Goal: Transaction & Acquisition: Purchase product/service

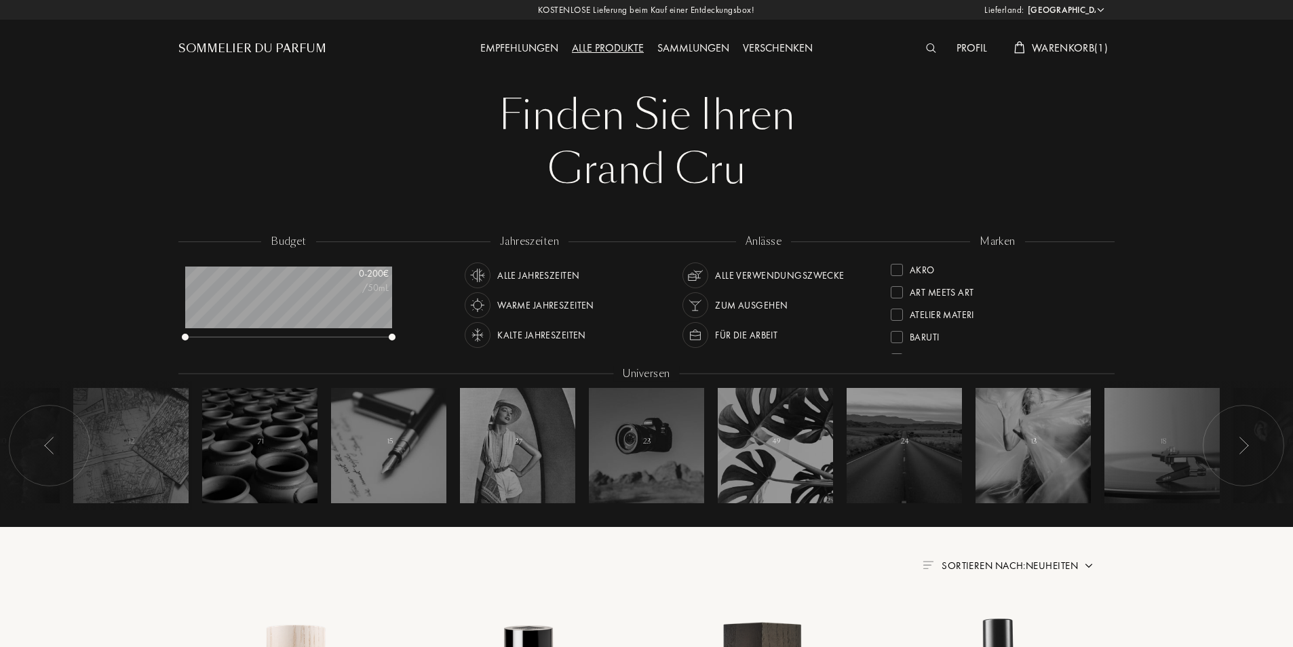
select select "PL"
click at [696, 47] on div "Sammlungen" at bounding box center [693, 49] width 85 height 18
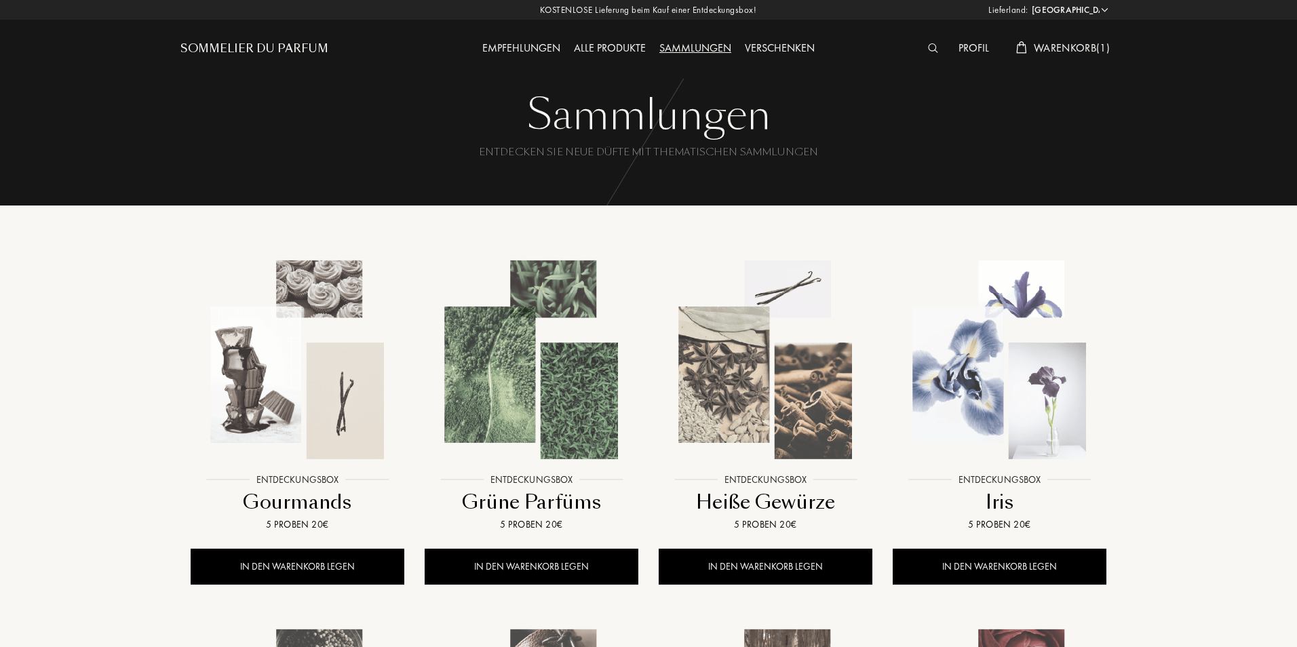
select select "PL"
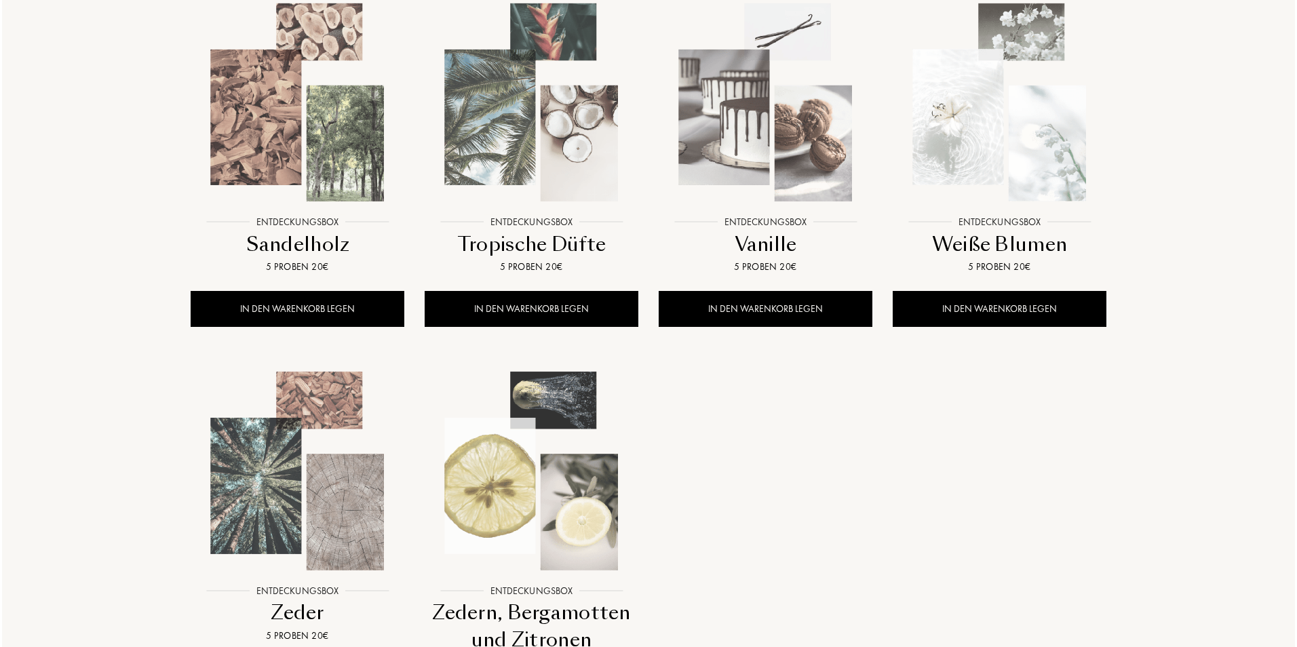
scroll to position [1244, 0]
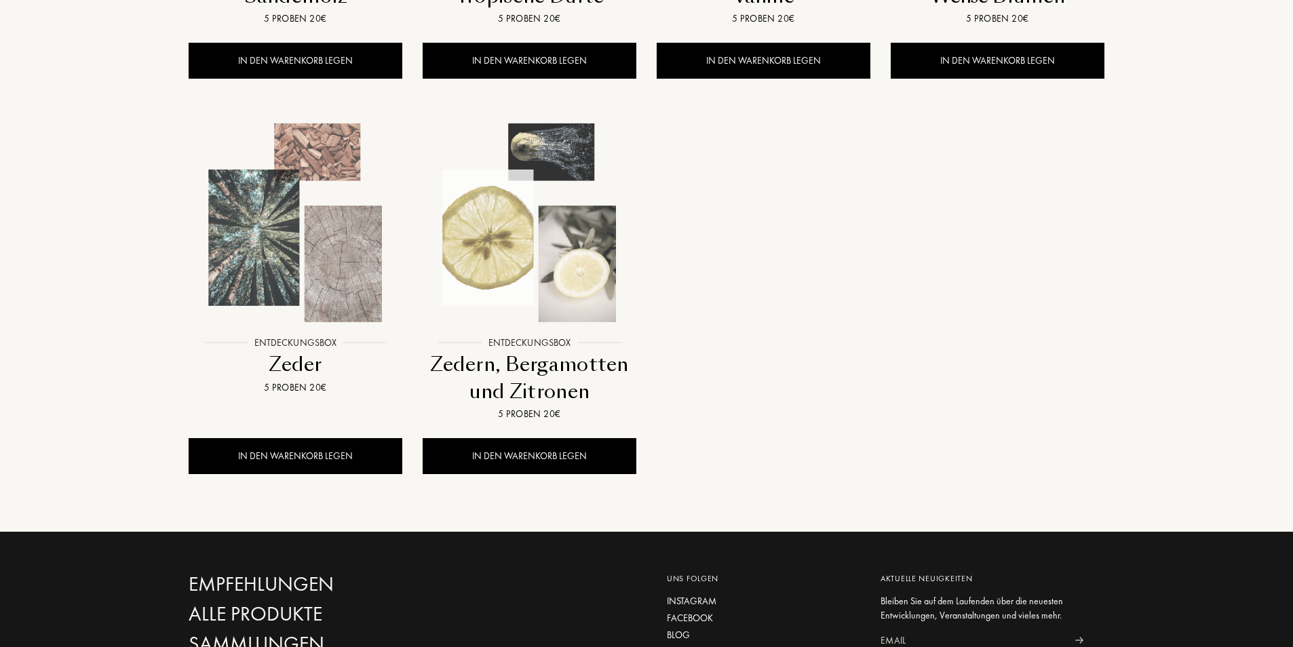
click at [272, 263] on img at bounding box center [295, 222] width 211 height 211
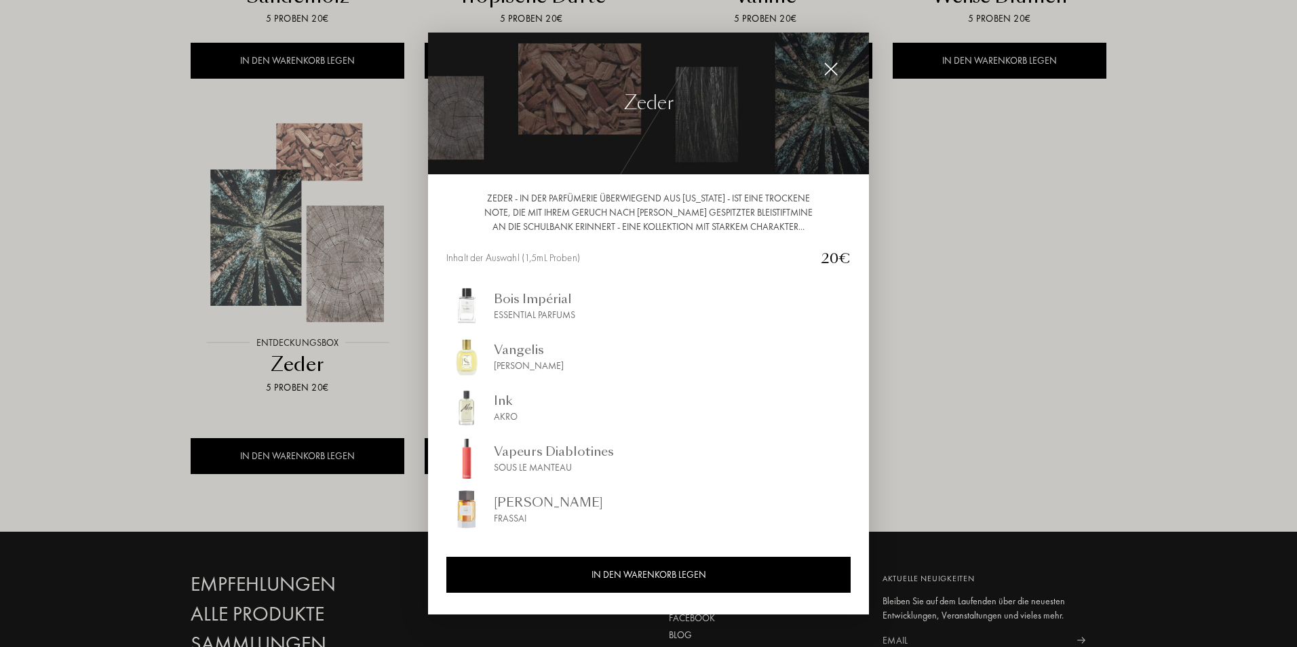
click at [1194, 403] on div at bounding box center [648, 323] width 1297 height 647
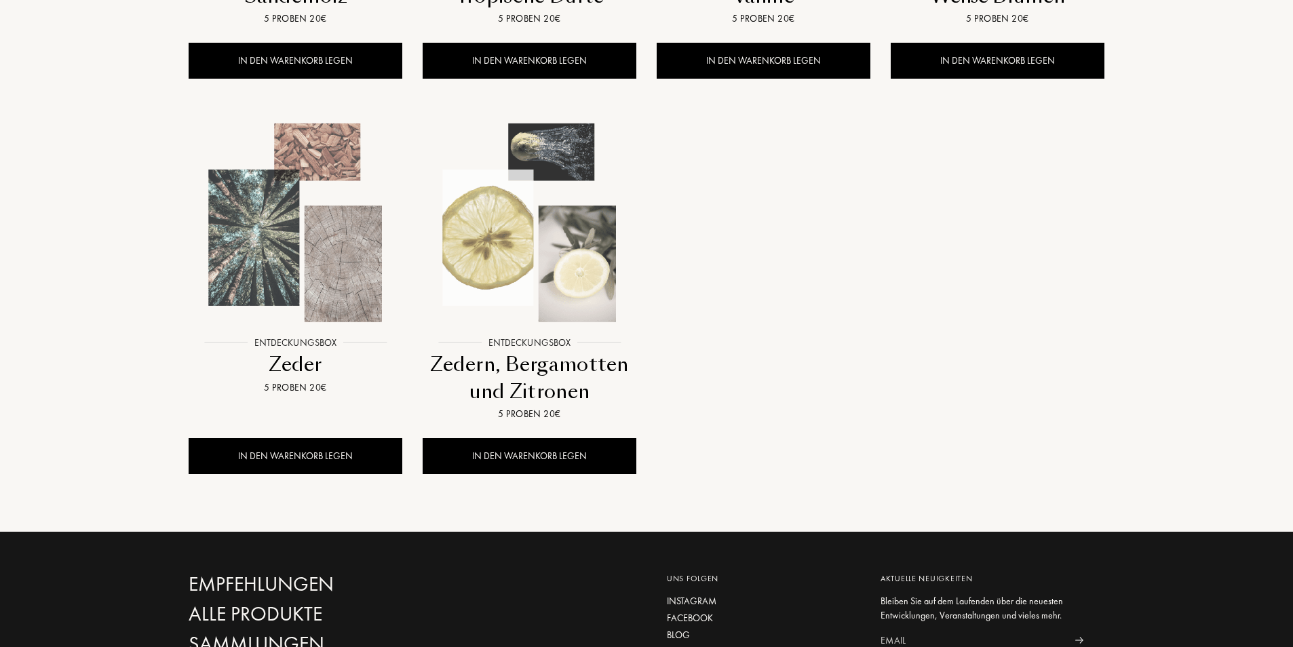
click at [537, 368] on div "Zedern, Bergamotten und Zitronen" at bounding box center [529, 378] width 203 height 54
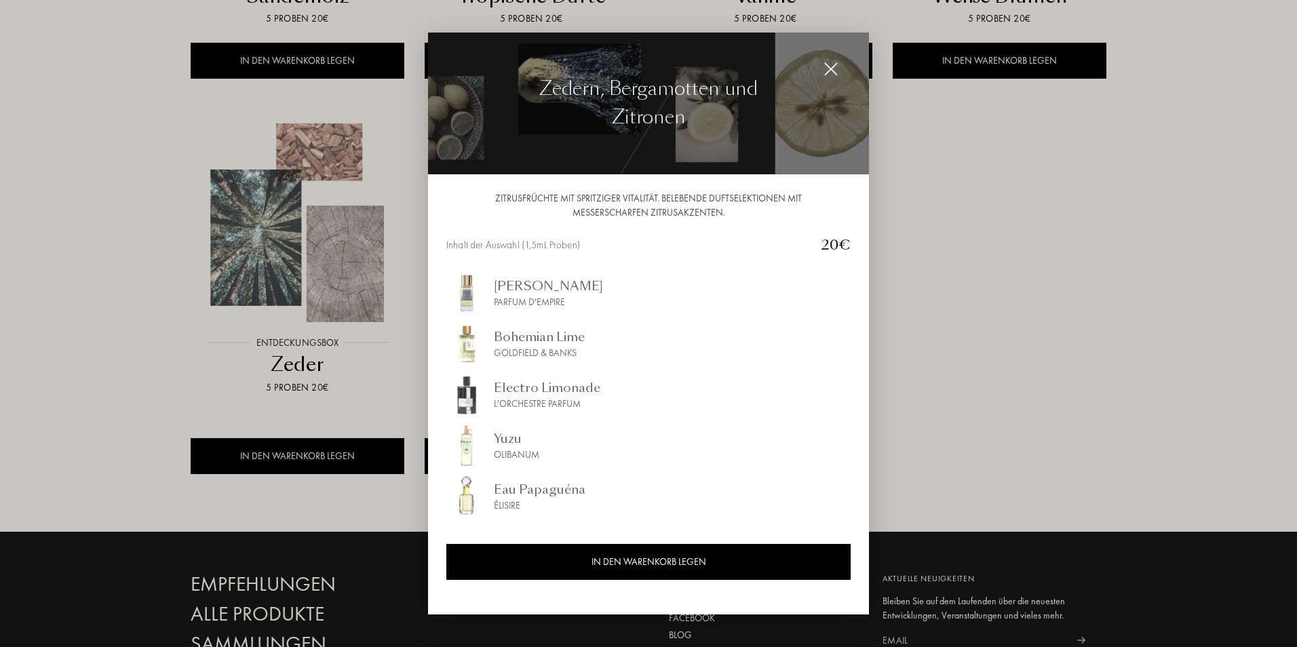
click at [508, 446] on div "Yuzu" at bounding box center [516, 438] width 45 height 18
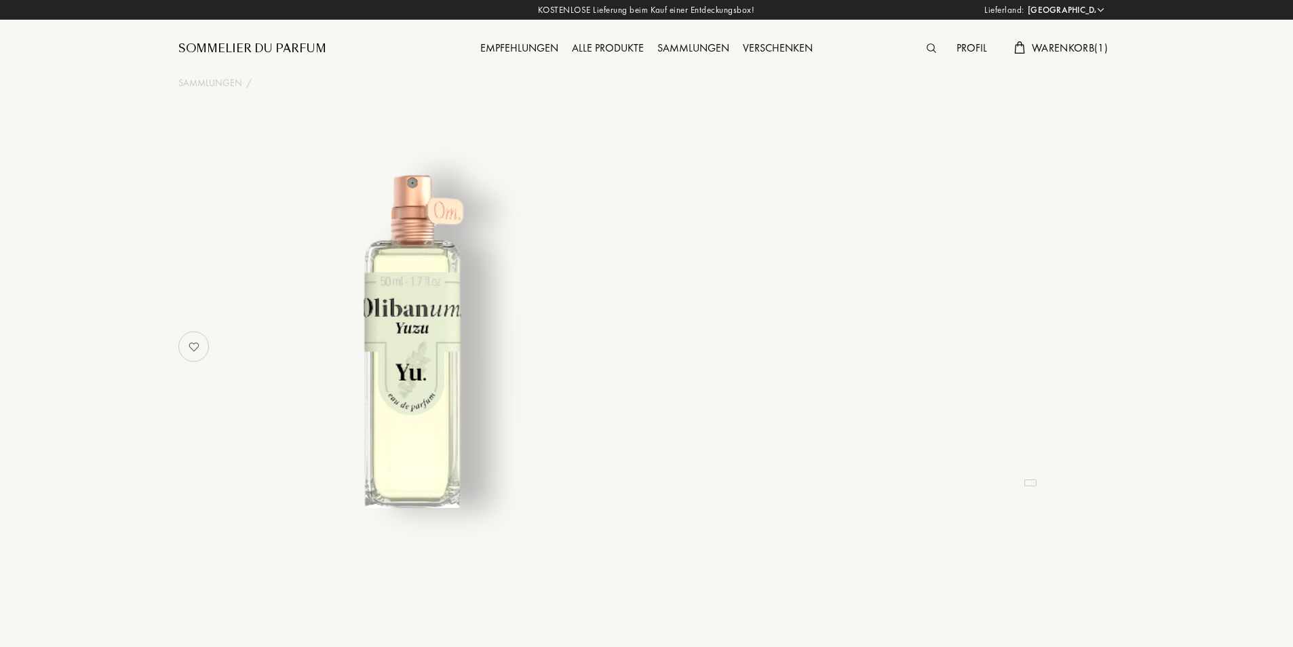
select select "PL"
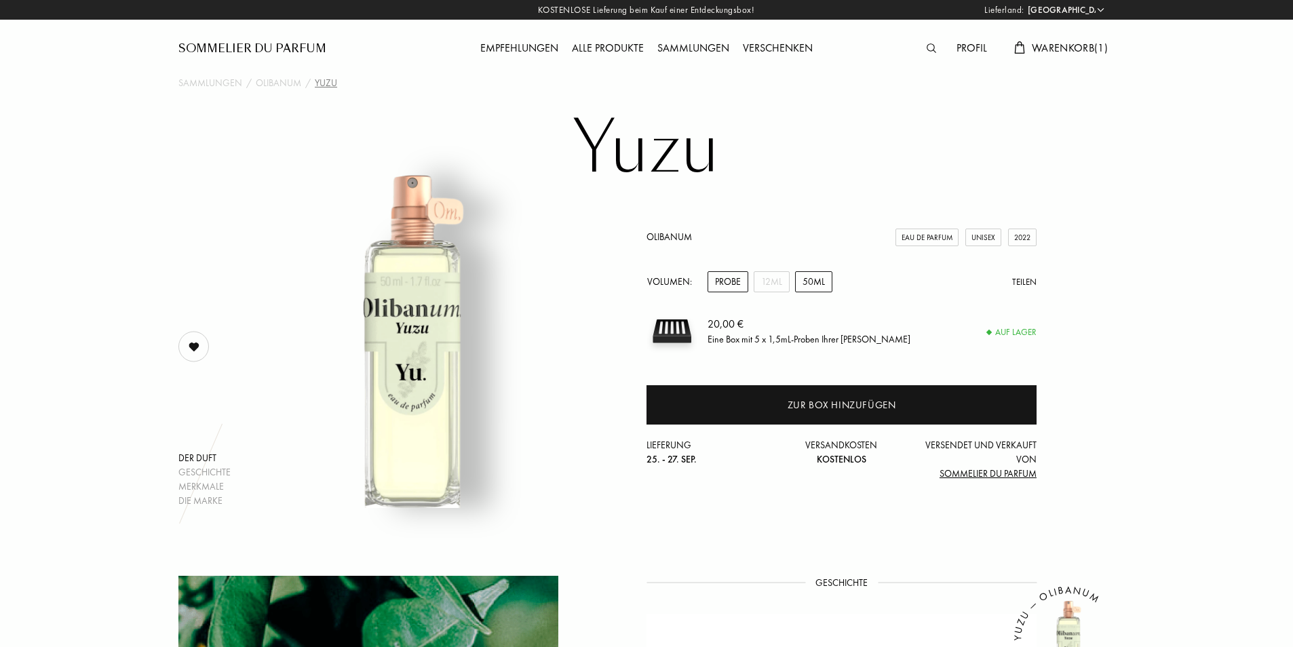
click at [813, 280] on div "50mL" at bounding box center [813, 281] width 37 height 21
click at [1069, 46] on span "Warenkorb ( 1 )" at bounding box center [1070, 48] width 76 height 14
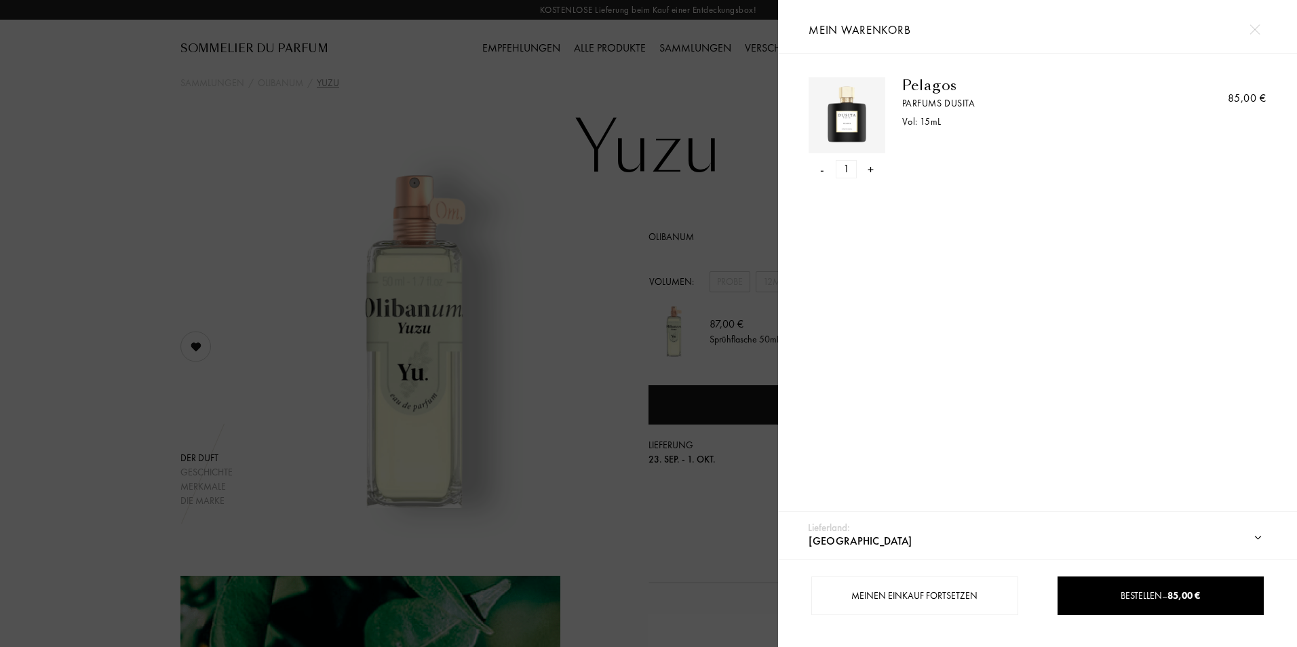
click at [823, 170] on div "-" at bounding box center [822, 169] width 4 height 18
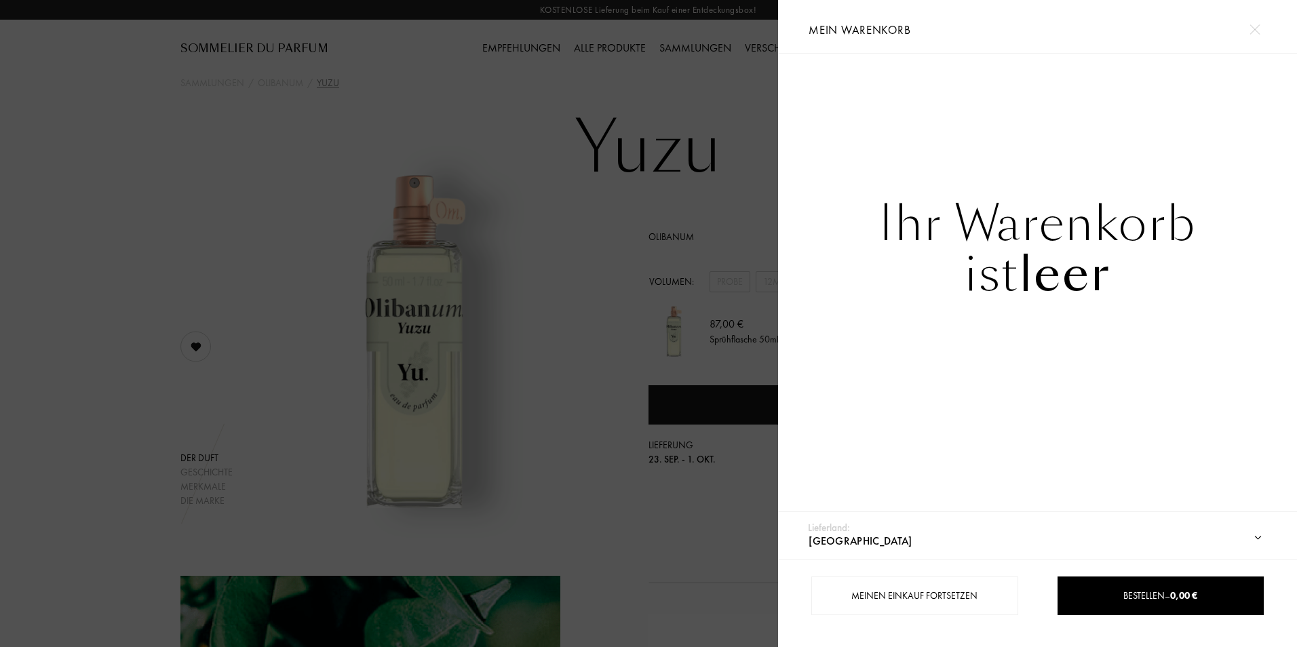
click at [548, 226] on div at bounding box center [389, 323] width 778 height 647
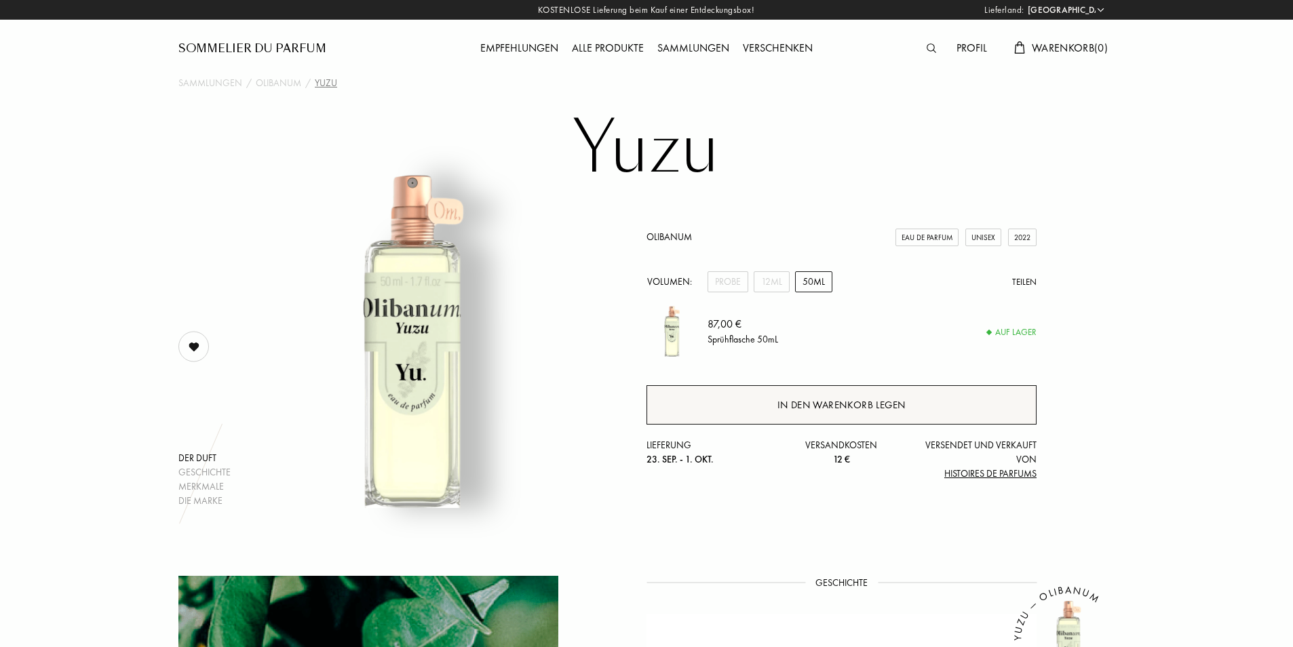
click at [863, 402] on div "In den Warenkorb legen" at bounding box center [842, 406] width 128 height 16
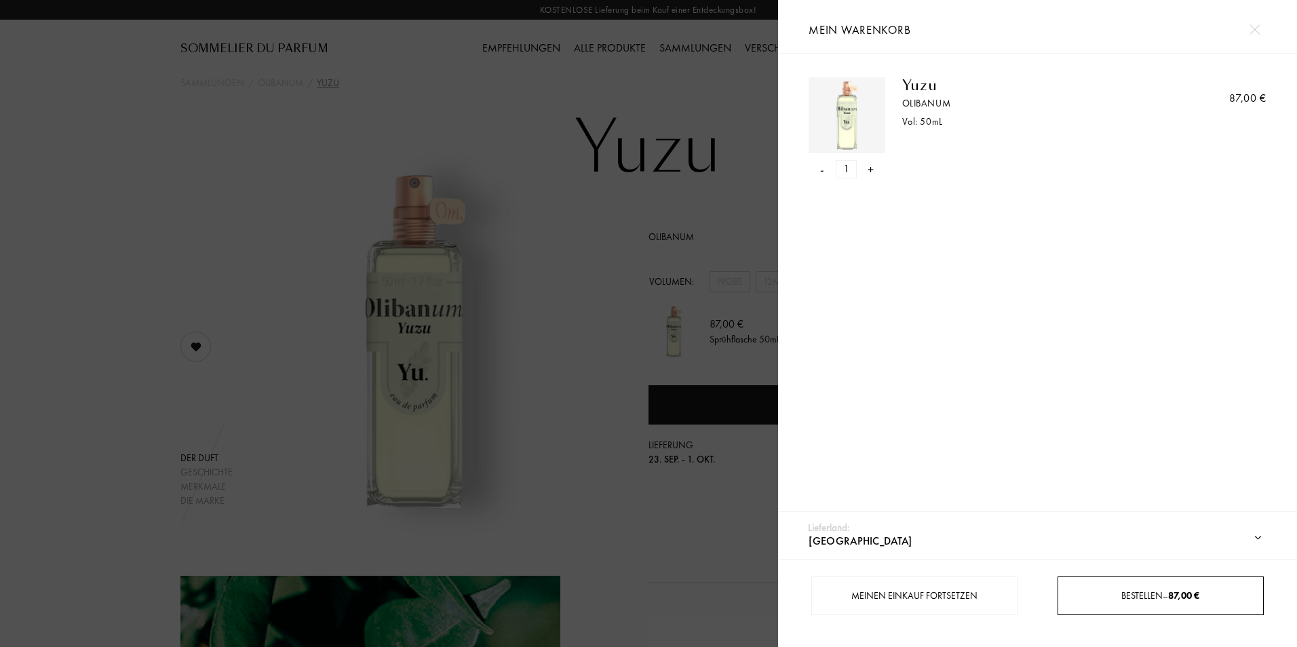
click at [1136, 595] on span "Bestellen – 87,00 €" at bounding box center [1161, 596] width 78 height 12
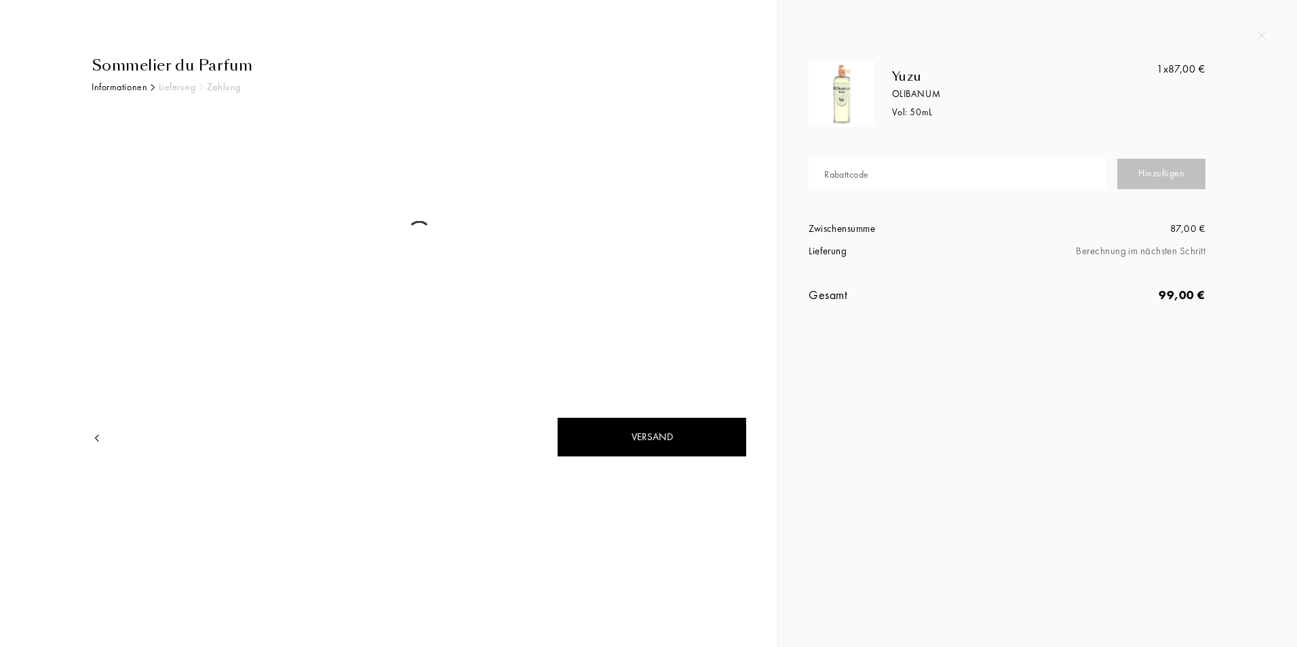
select select "PL"
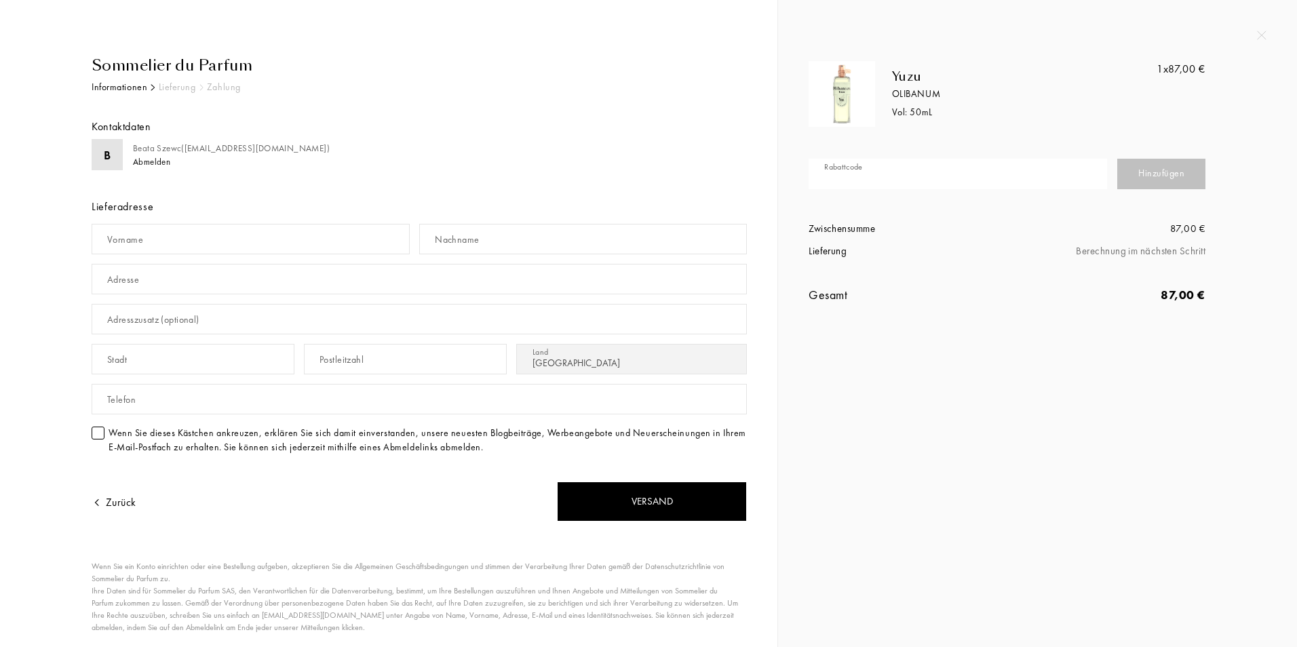
click at [1033, 176] on input "text" at bounding box center [958, 174] width 299 height 31
paste input "NBJZZ-NJRA9"
type input "NBJZZ-NJRA9"
click at [1155, 173] on div "Hinzufügen" at bounding box center [1161, 174] width 88 height 31
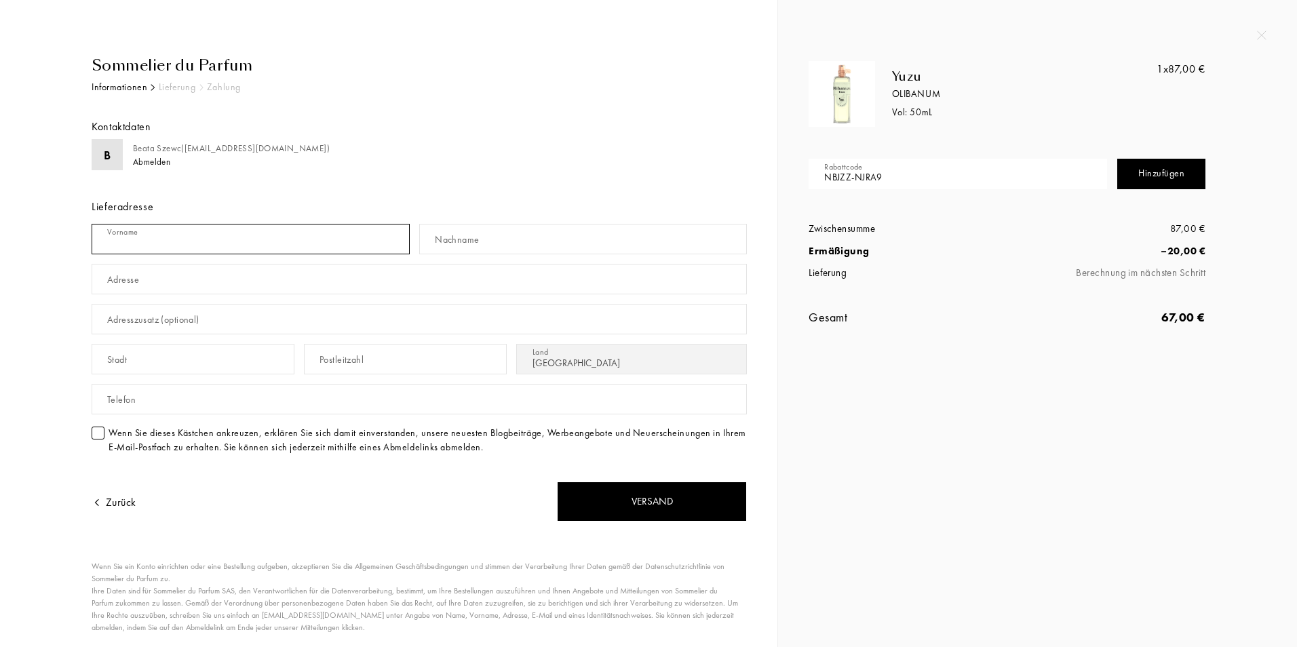
click at [301, 245] on input "text" at bounding box center [251, 239] width 318 height 31
type input "Krystyna"
type input "Szewc"
click at [284, 278] on input "text" at bounding box center [419, 279] width 655 height 31
type input "Szarbsko 2"
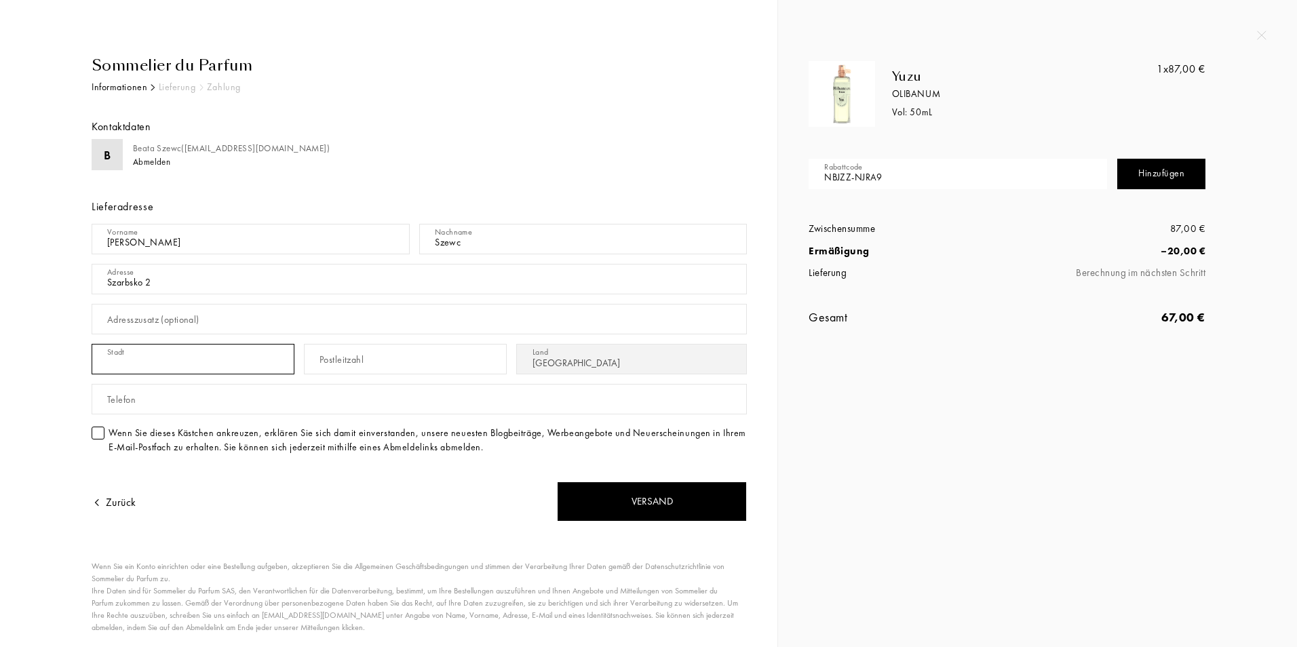
click at [204, 347] on input "text" at bounding box center [193, 359] width 203 height 31
click at [374, 365] on input "text" at bounding box center [405, 359] width 203 height 31
drag, startPoint x: 174, startPoint y: 360, endPoint x: 18, endPoint y: 332, distance: 159.2
click at [18, 332] on div "Sommelier du Parfum Informationen Lieferung Zahlung Kontaktdaten B Beata Szewc …" at bounding box center [388, 371] width 757 height 634
type input "Aleksandrow"
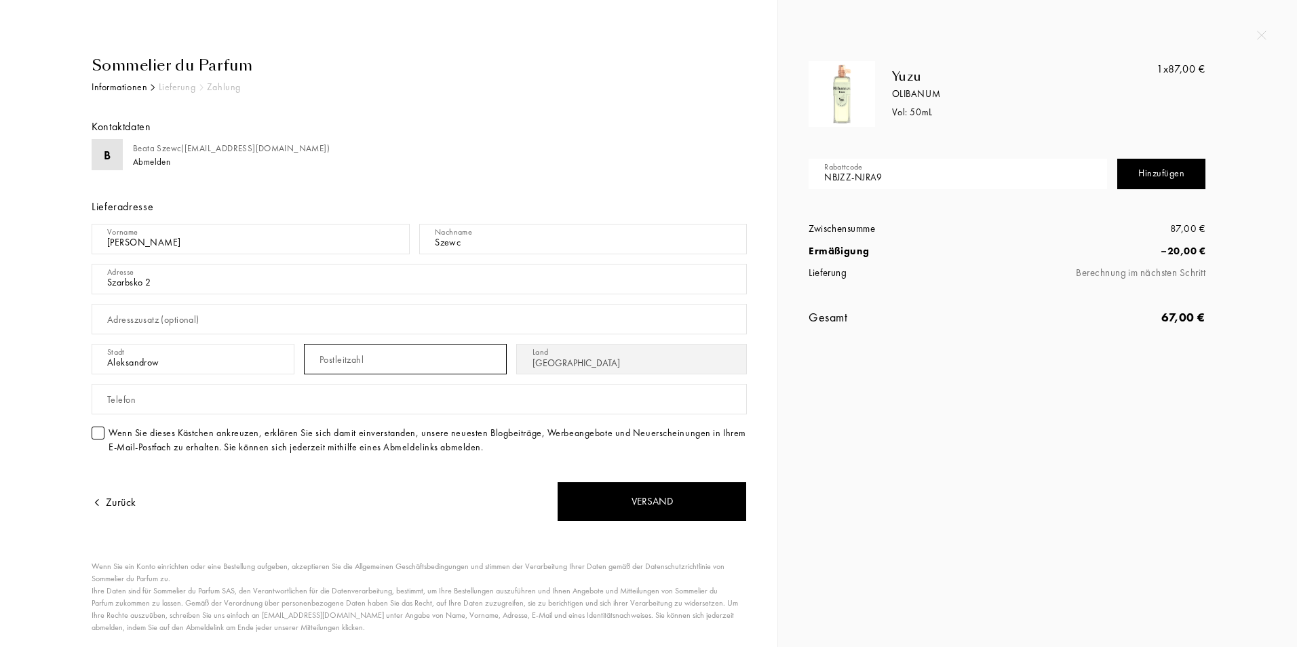
click at [404, 356] on input "text" at bounding box center [405, 359] width 203 height 31
type input "26-337"
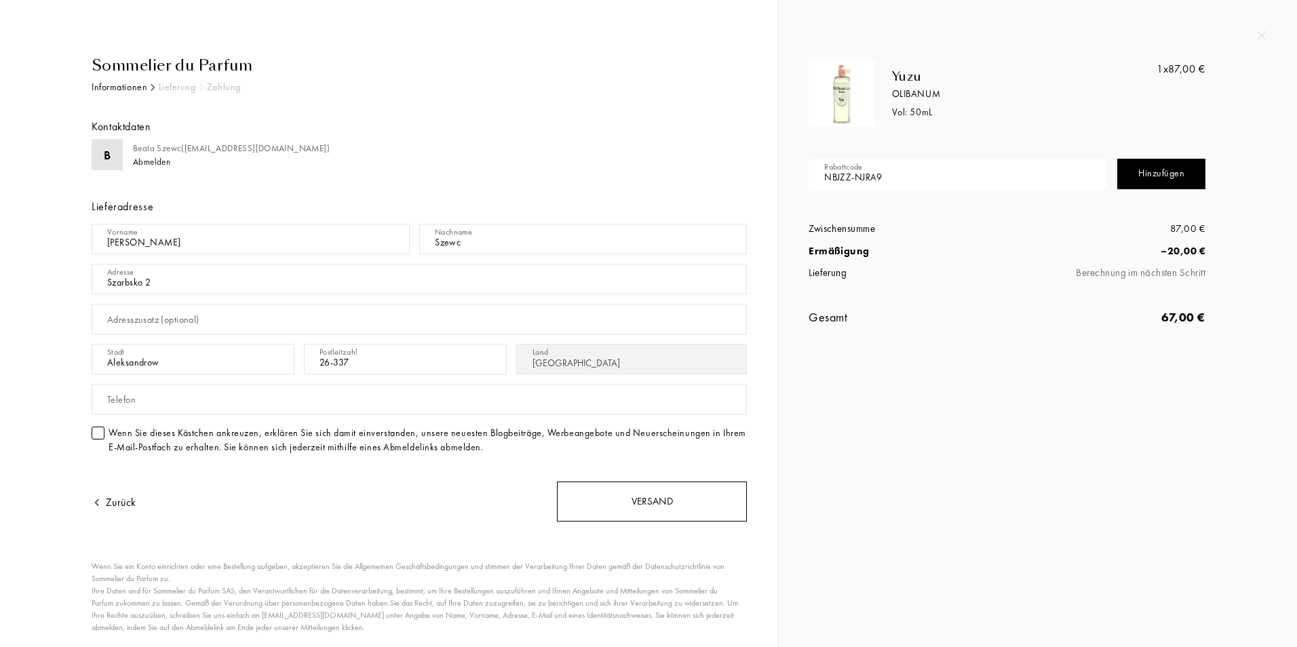
click at [634, 505] on div "Versand" at bounding box center [652, 502] width 190 height 40
click at [189, 406] on input "text" at bounding box center [419, 399] width 655 height 31
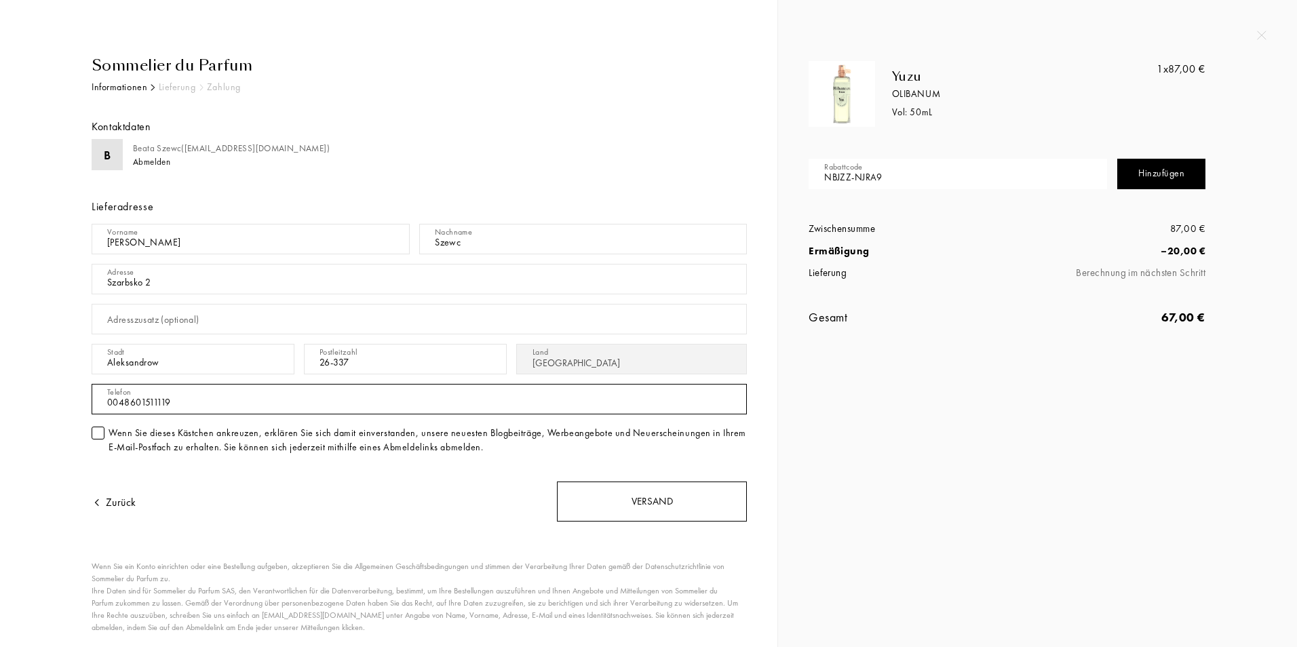
type input "0048601511119"
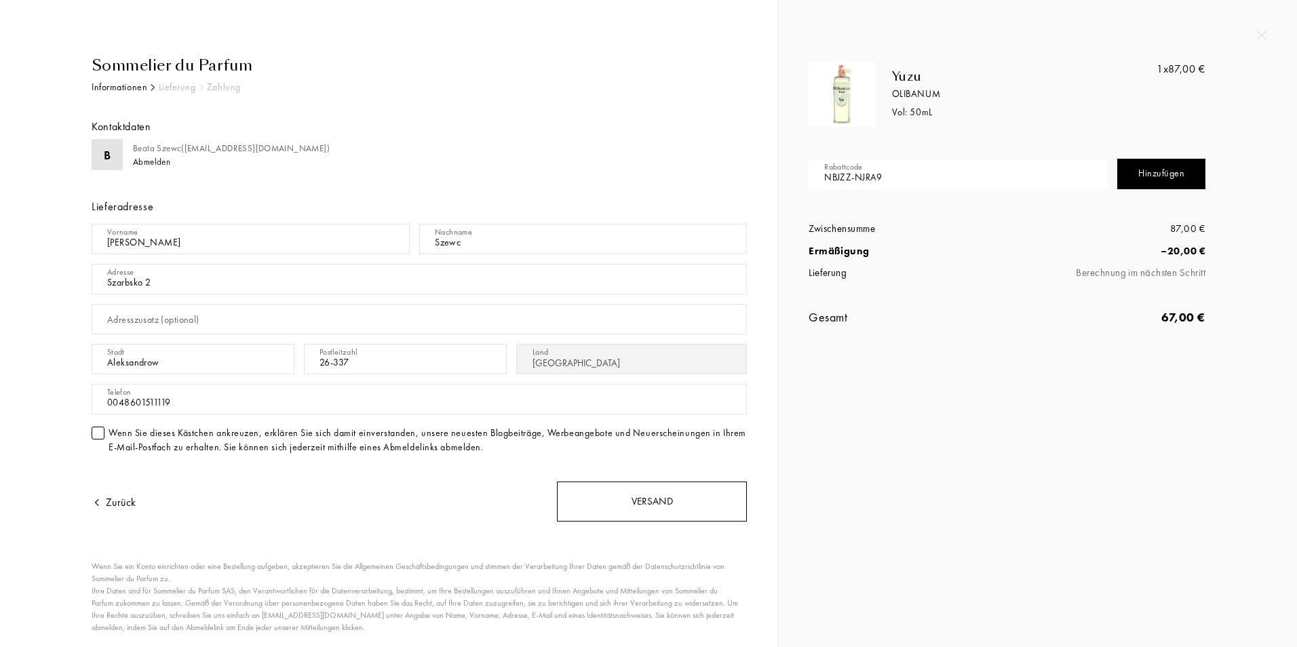
click at [670, 511] on div "Versand" at bounding box center [652, 502] width 190 height 40
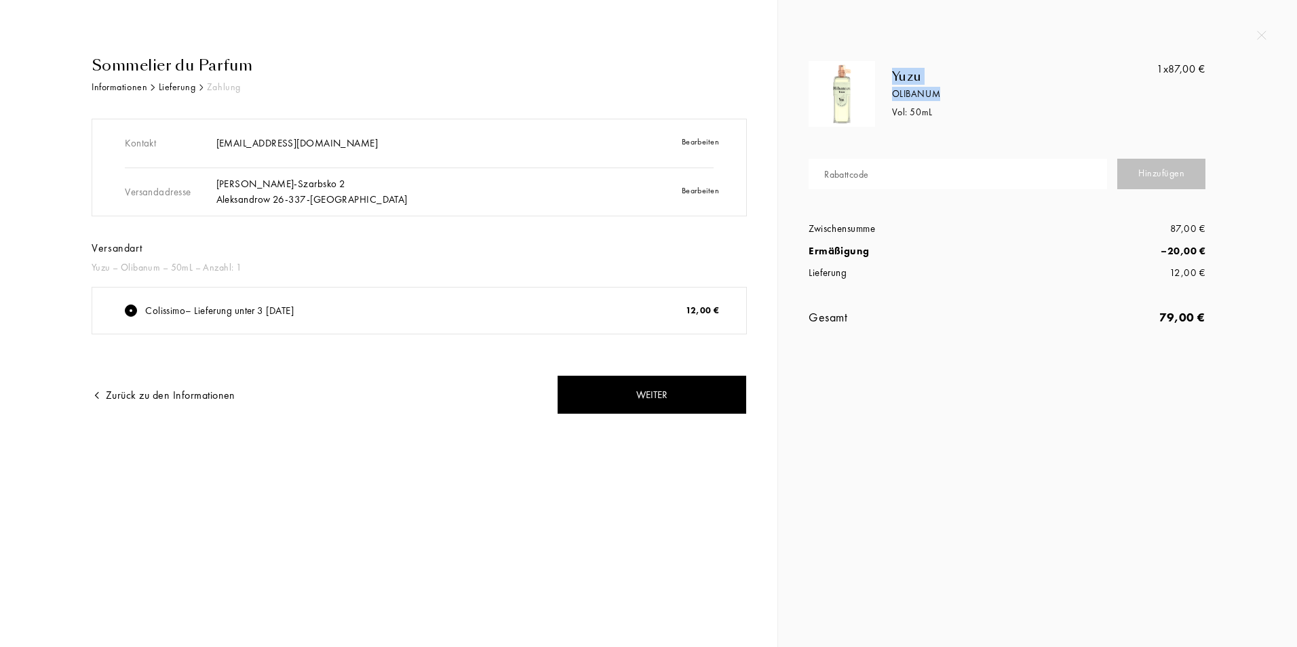
drag, startPoint x: 894, startPoint y: 73, endPoint x: 975, endPoint y: 93, distance: 83.3
click at [975, 93] on div "Yuzu Olibanum Vol: 50 mL" at bounding box center [1007, 94] width 265 height 50
copy div "Yuzu Olibanum"
click at [922, 78] on div "Yuzu" at bounding box center [1016, 76] width 248 height 15
click at [1257, 33] on div "Yuzu Olibanum Vol: 50 mL 1x 87,00 € Rabattcode Hinzufügen Zwischensumme 87,00 €…" at bounding box center [1037, 176] width 519 height 353
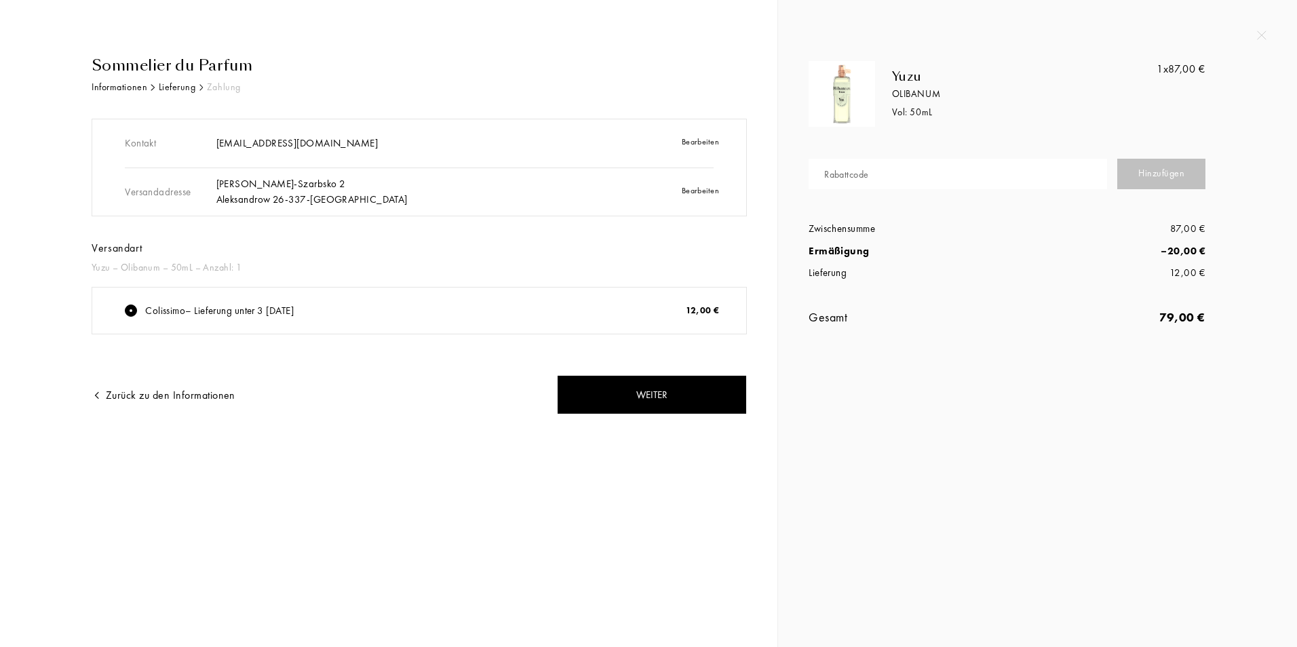
click at [1261, 33] on img at bounding box center [1261, 35] width 9 height 9
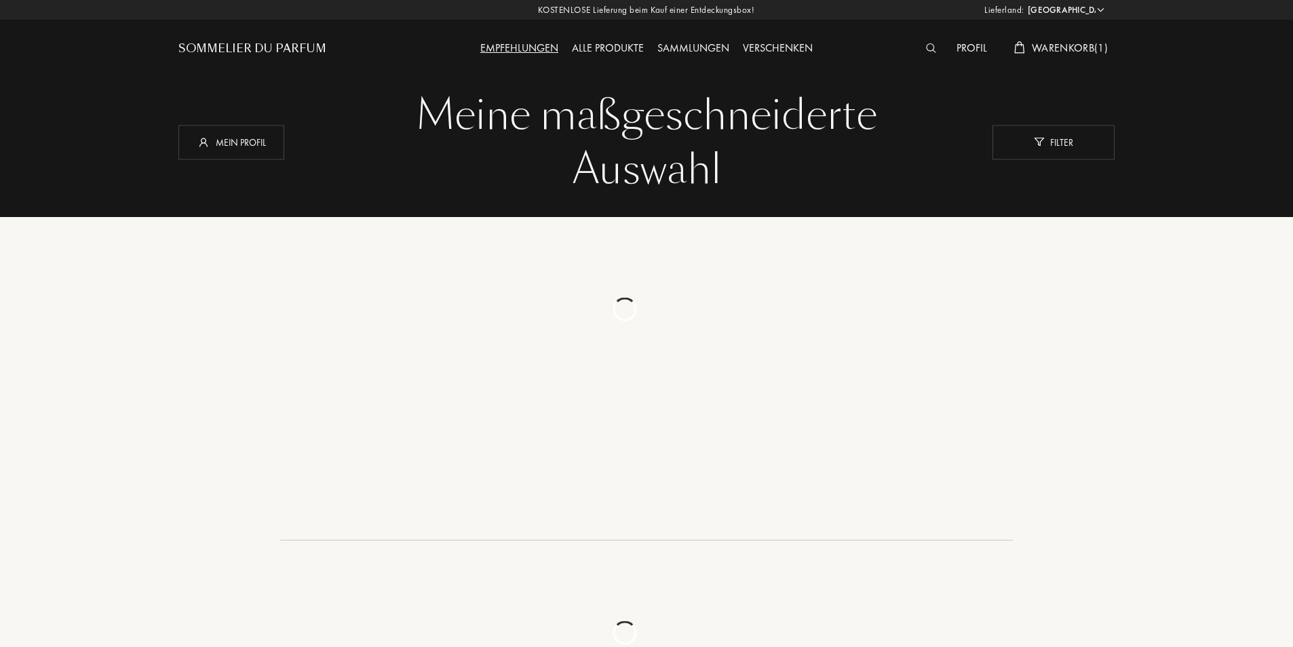
select select "PL"
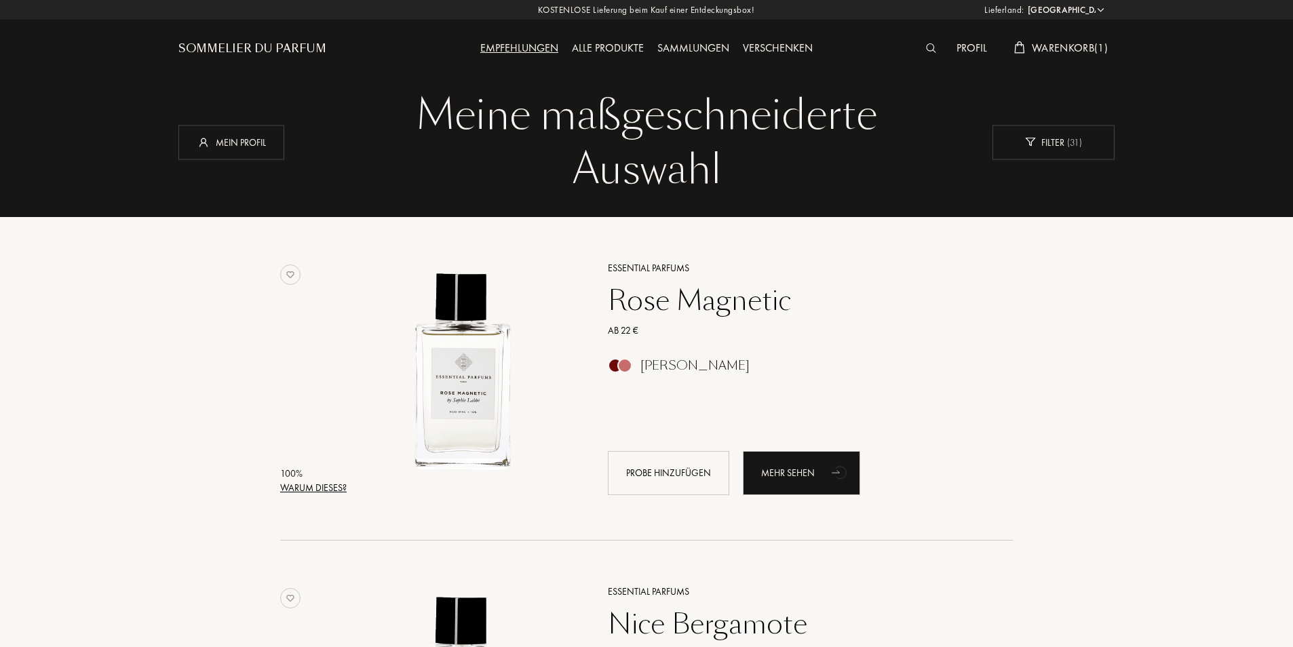
click at [929, 46] on img at bounding box center [931, 47] width 10 height 9
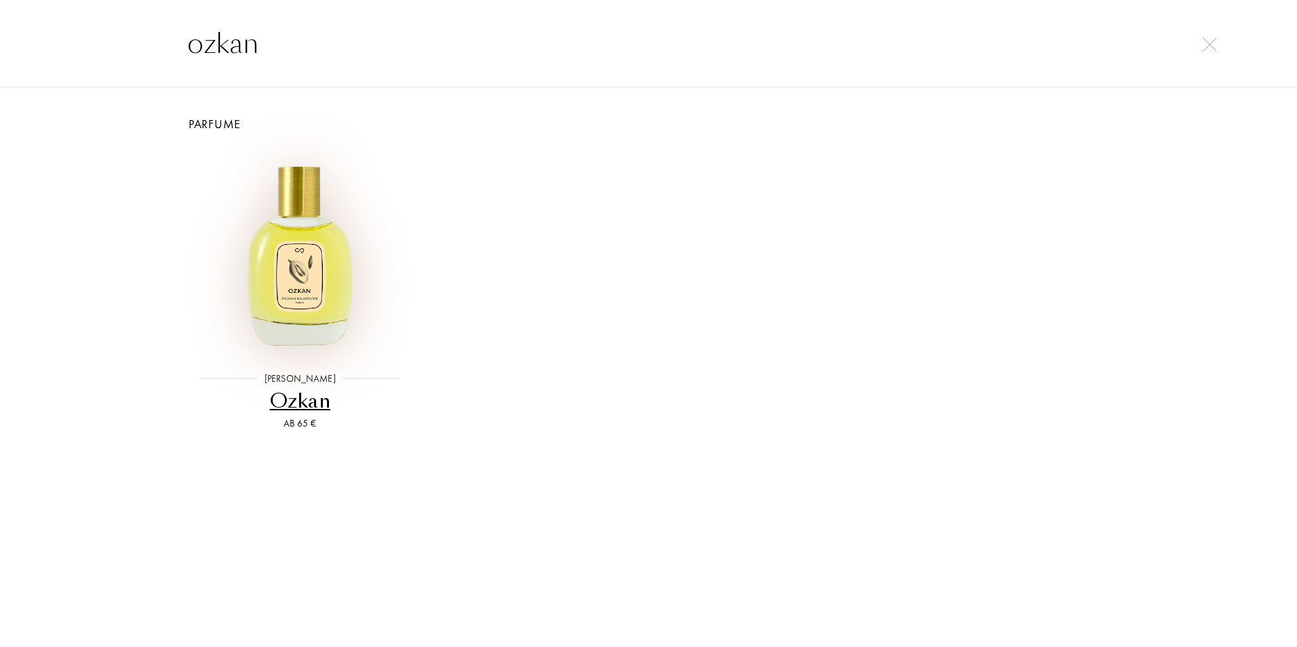
type input "ozkan"
click at [324, 303] on img at bounding box center [299, 252] width 209 height 209
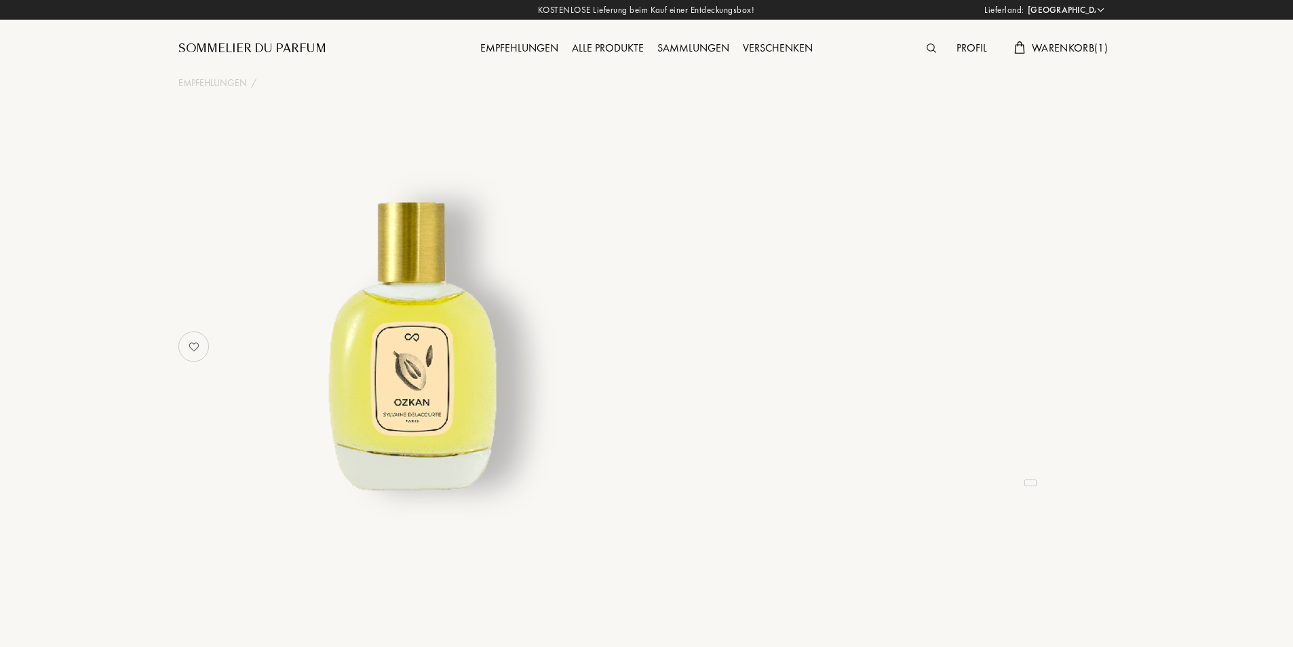
select select "PL"
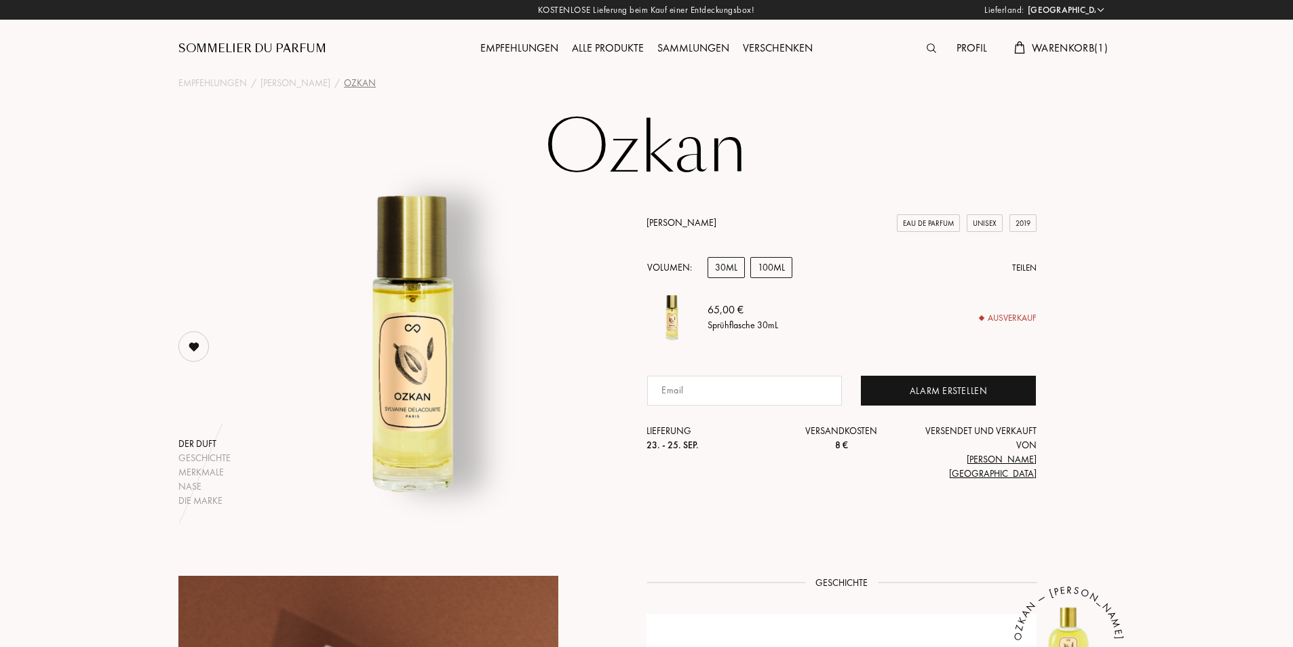
click at [771, 275] on div "100mL" at bounding box center [771, 267] width 42 height 21
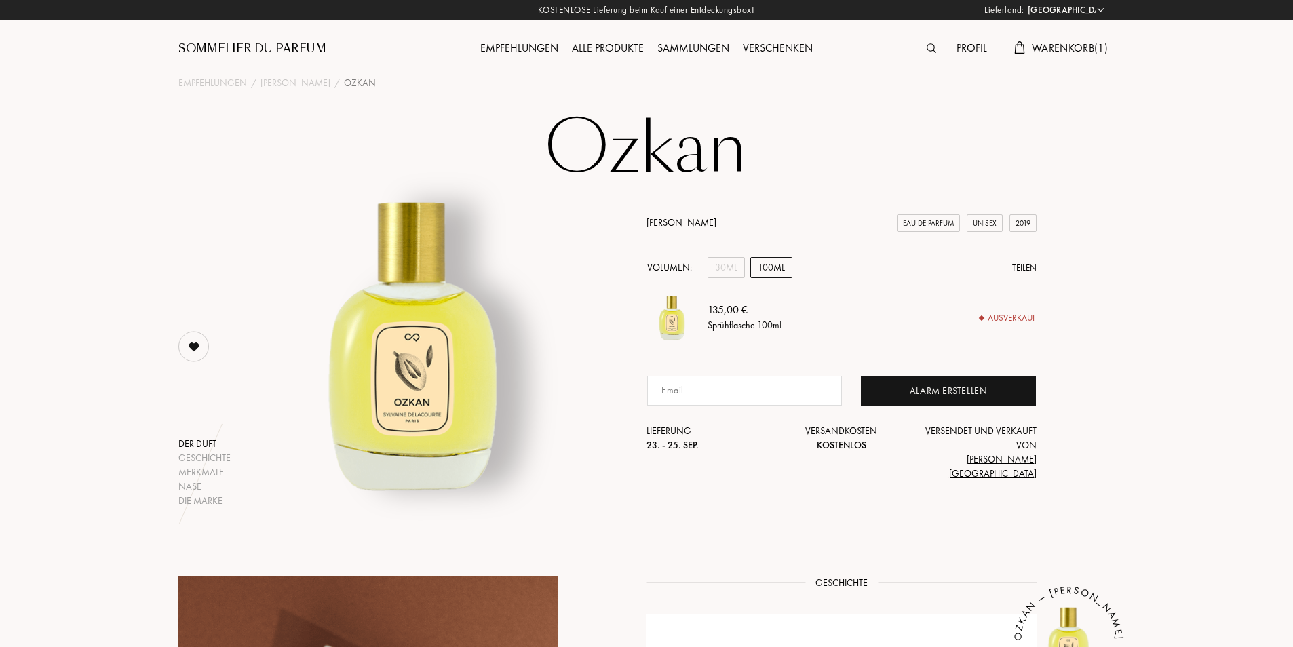
click at [1075, 52] on span "Warenkorb ( 1 )" at bounding box center [1070, 48] width 76 height 14
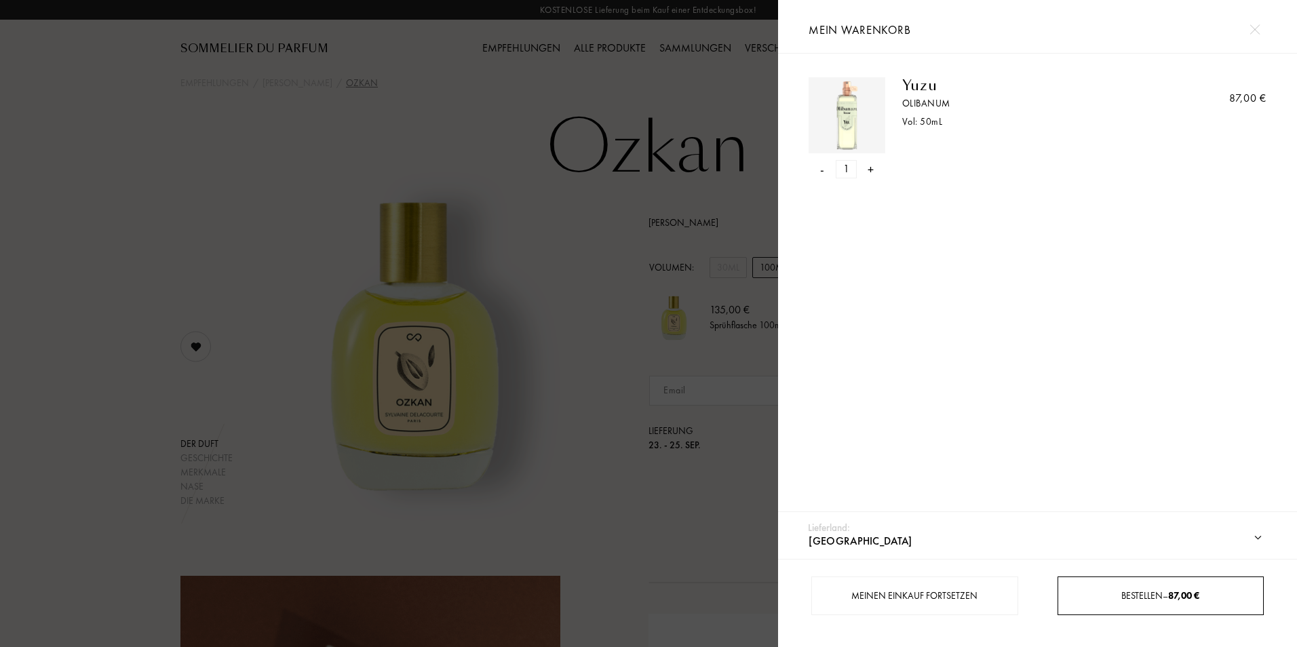
click at [1107, 594] on div "Bestellen – 87,00 €" at bounding box center [1160, 596] width 205 height 14
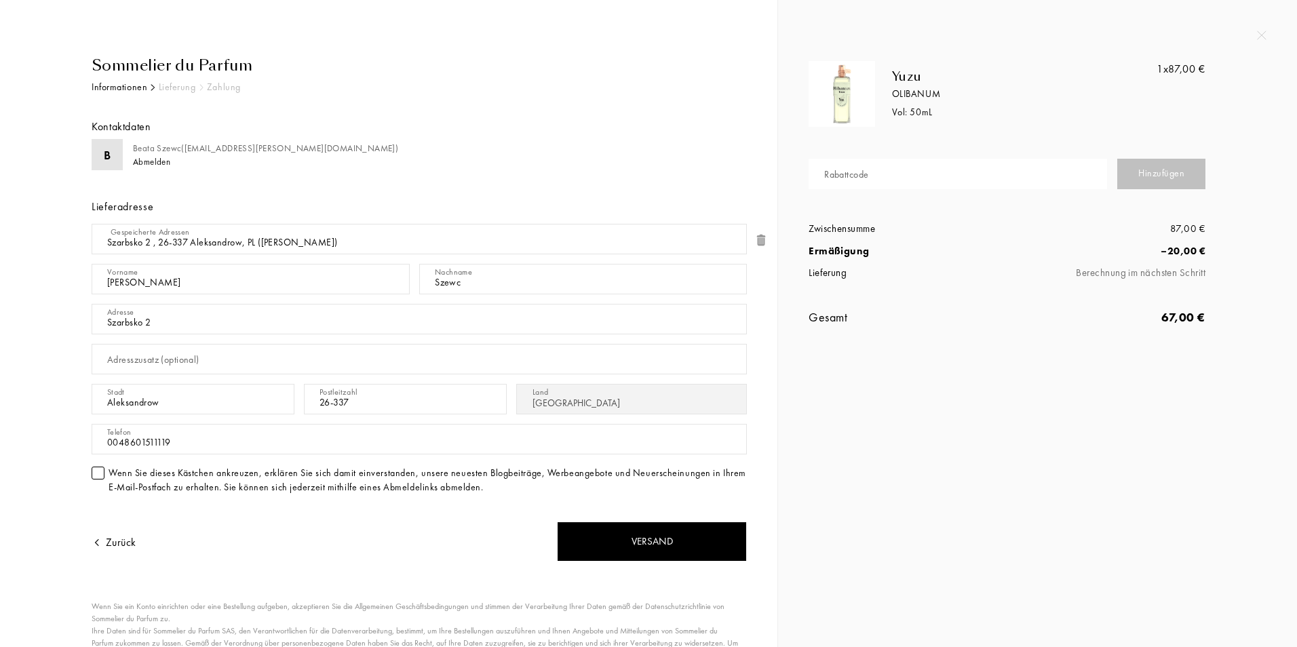
select select "PL"
click at [1261, 36] on img at bounding box center [1261, 35] width 9 height 9
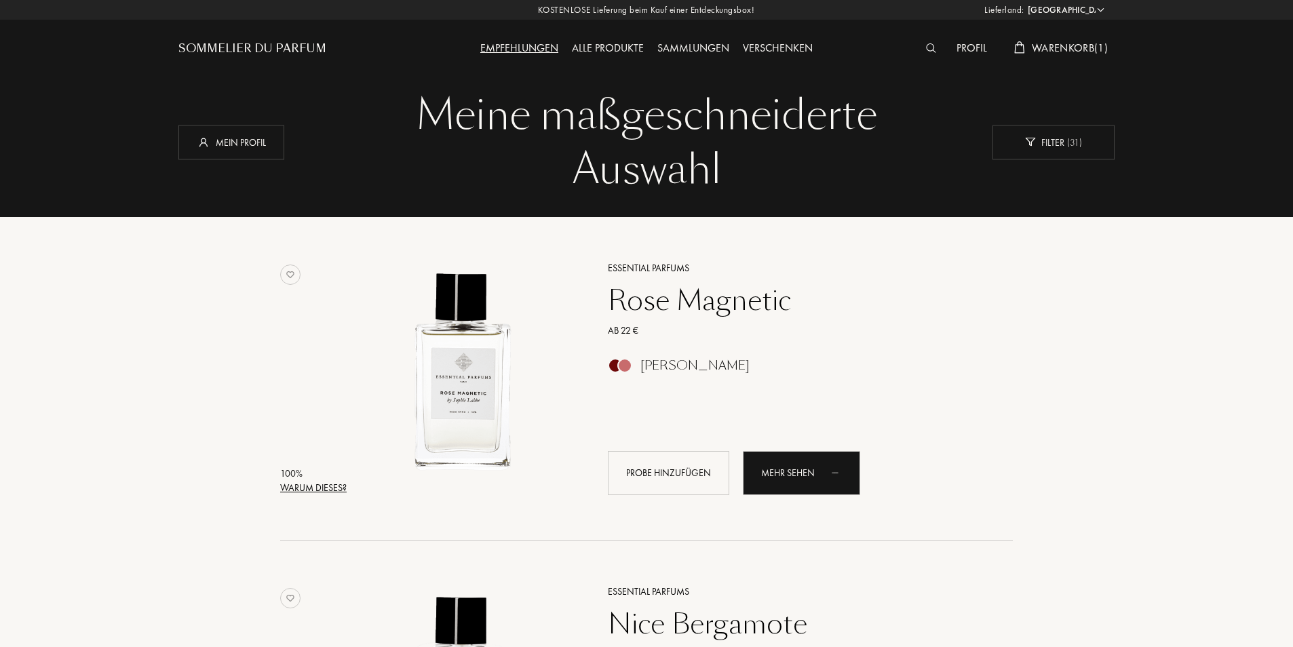
select select "PL"
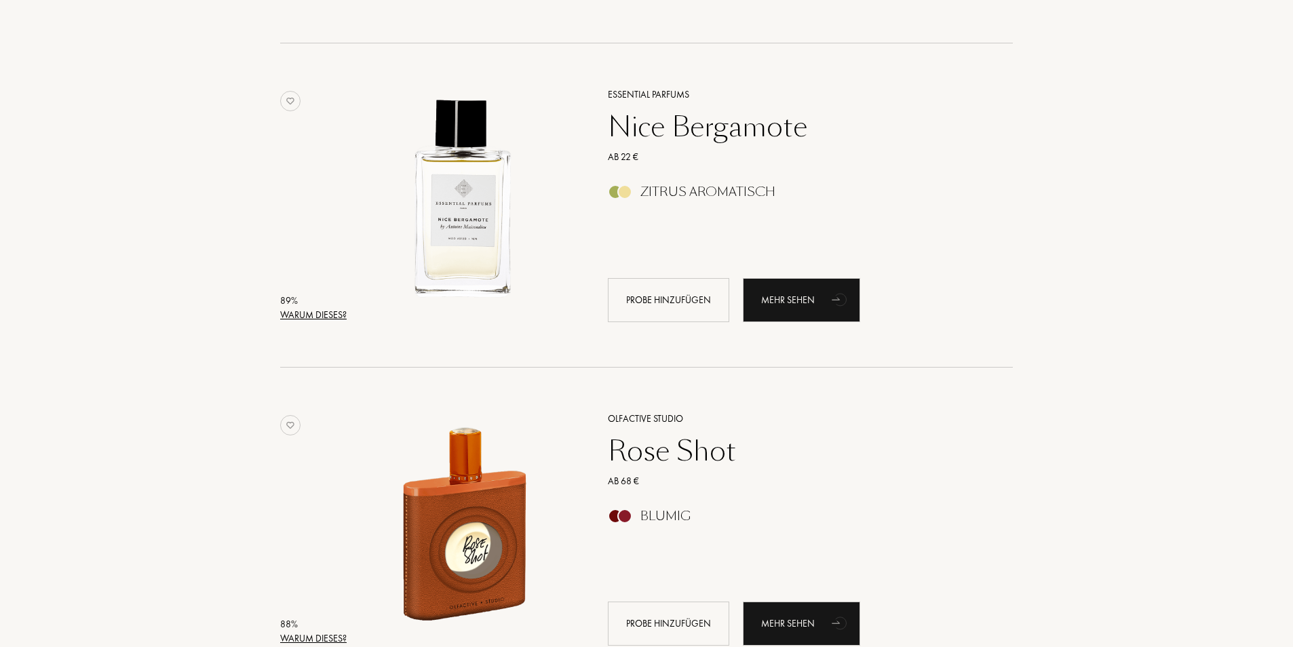
click at [706, 132] on div "Nice Bergamote" at bounding box center [796, 127] width 396 height 33
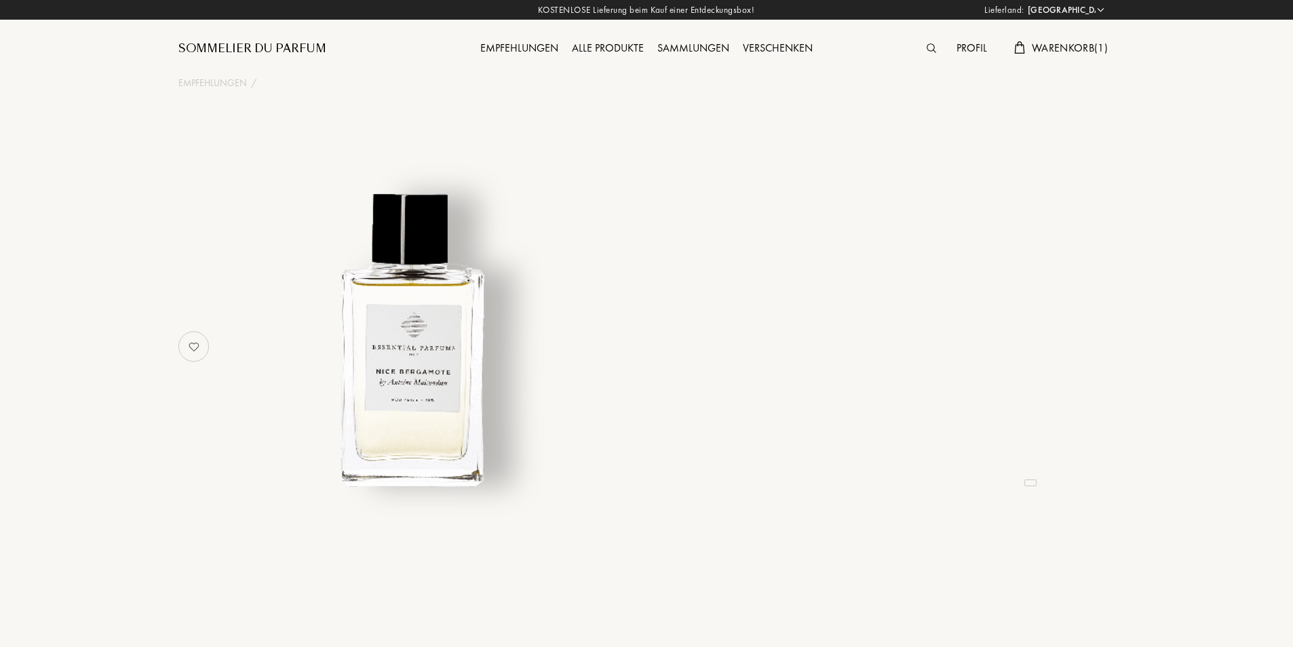
select select "PL"
select select "3"
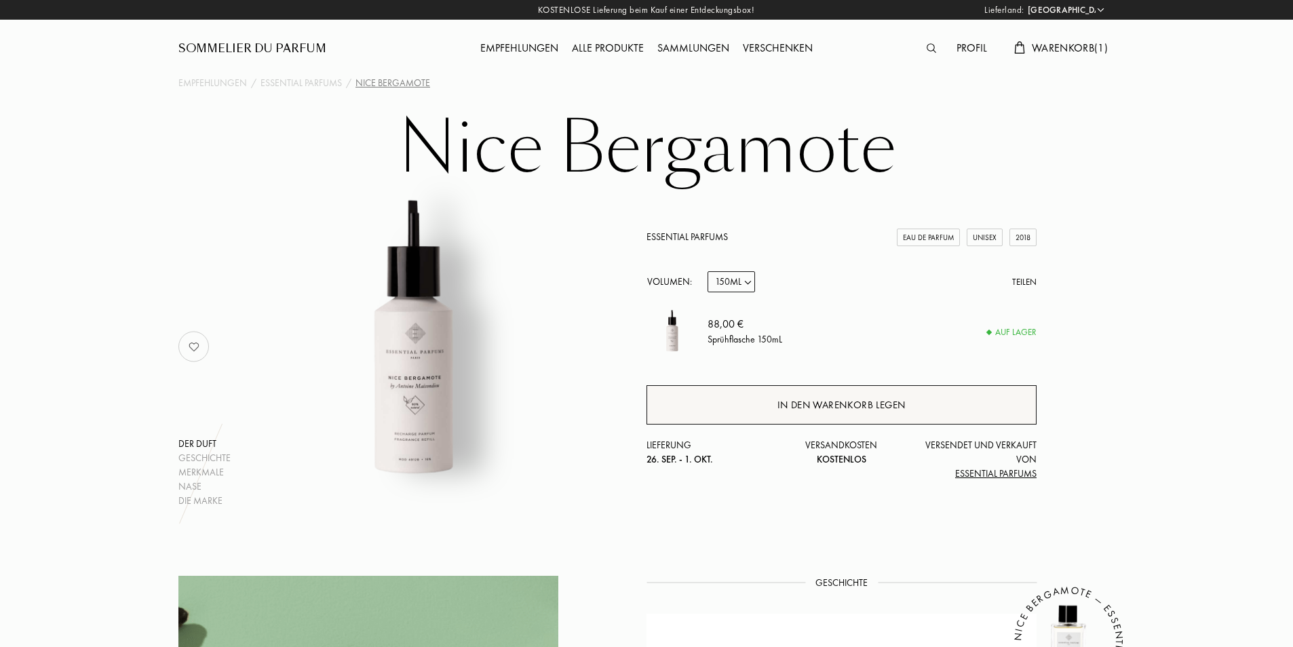
click at [835, 402] on div "In den Warenkorb legen" at bounding box center [842, 406] width 128 height 16
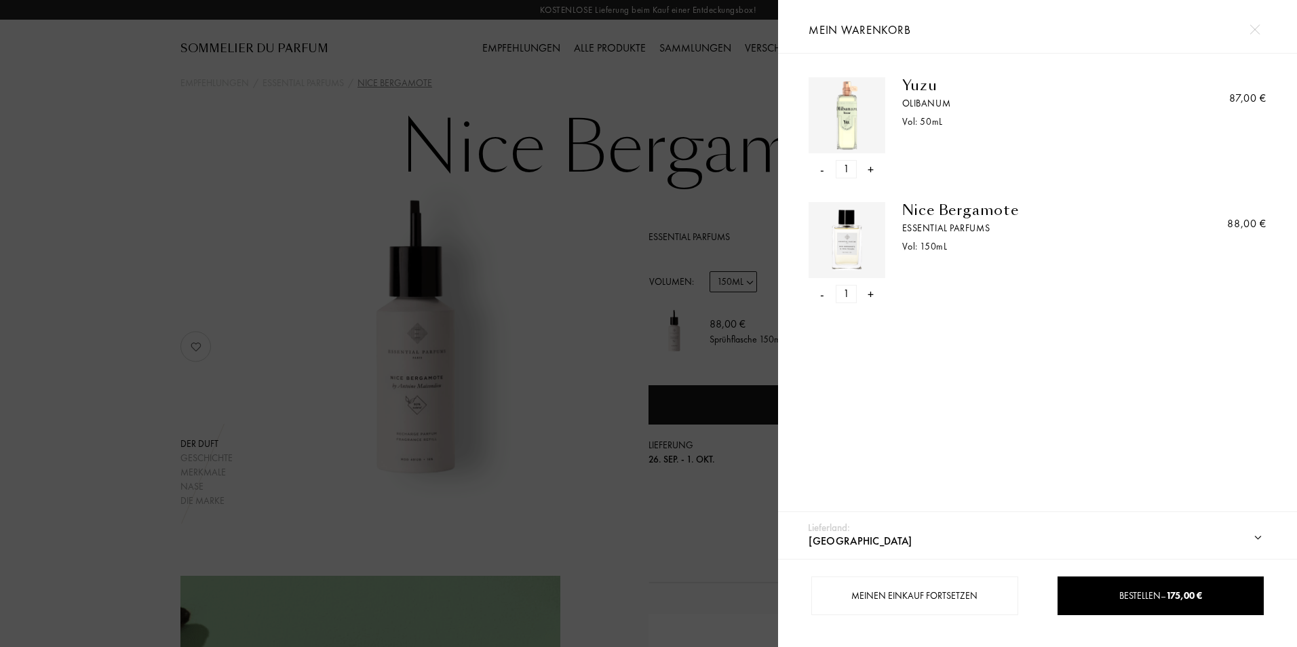
click at [1256, 29] on img at bounding box center [1255, 29] width 10 height 10
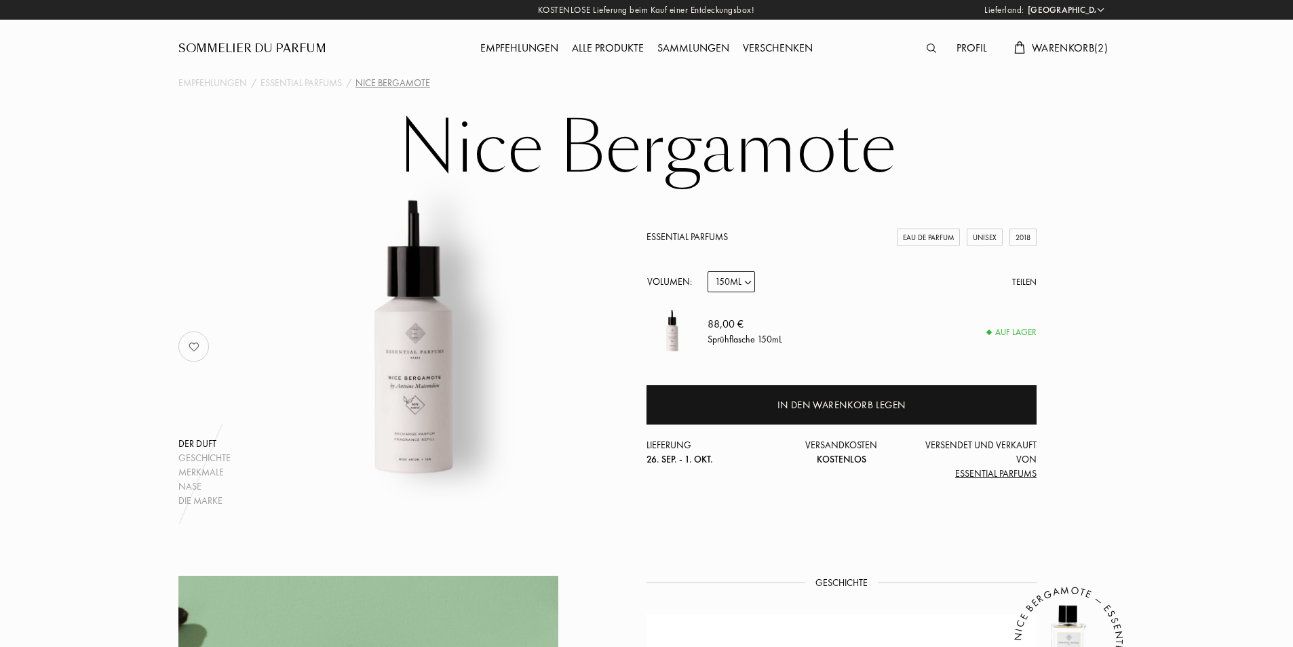
click at [1052, 47] on span "Warenkorb ( 2 )" at bounding box center [1070, 48] width 76 height 14
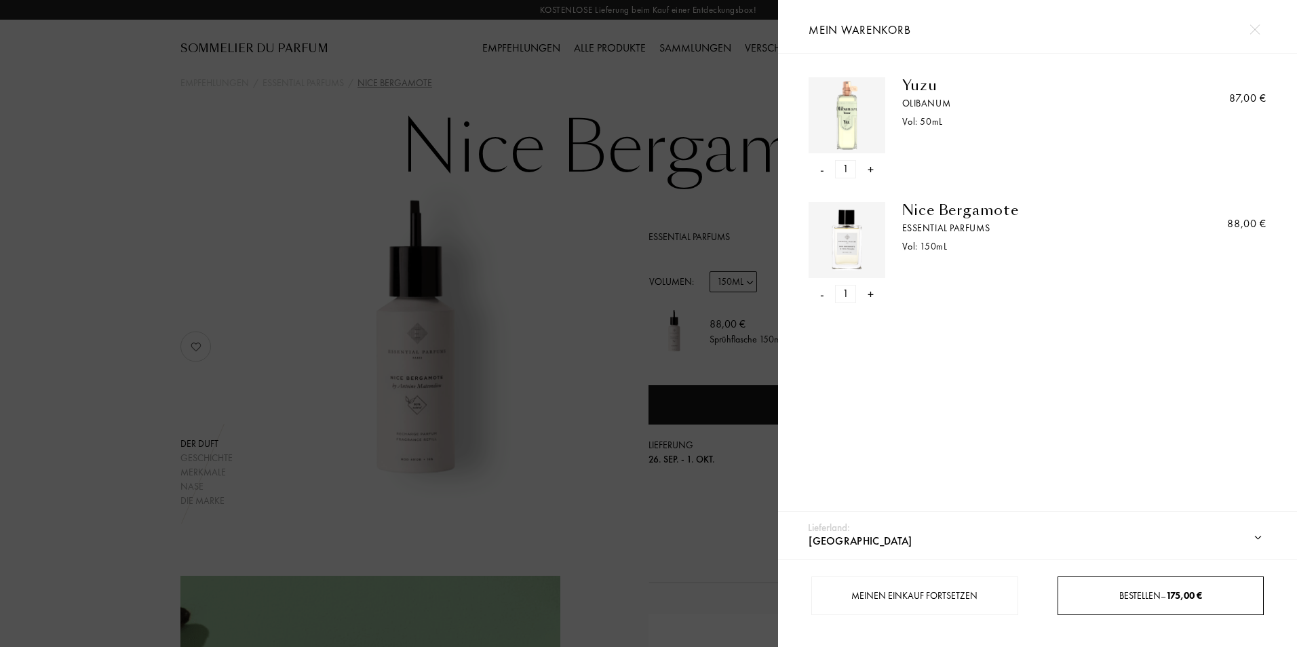
click at [1130, 609] on div "Bestellen – 175,00 €" at bounding box center [1161, 596] width 206 height 39
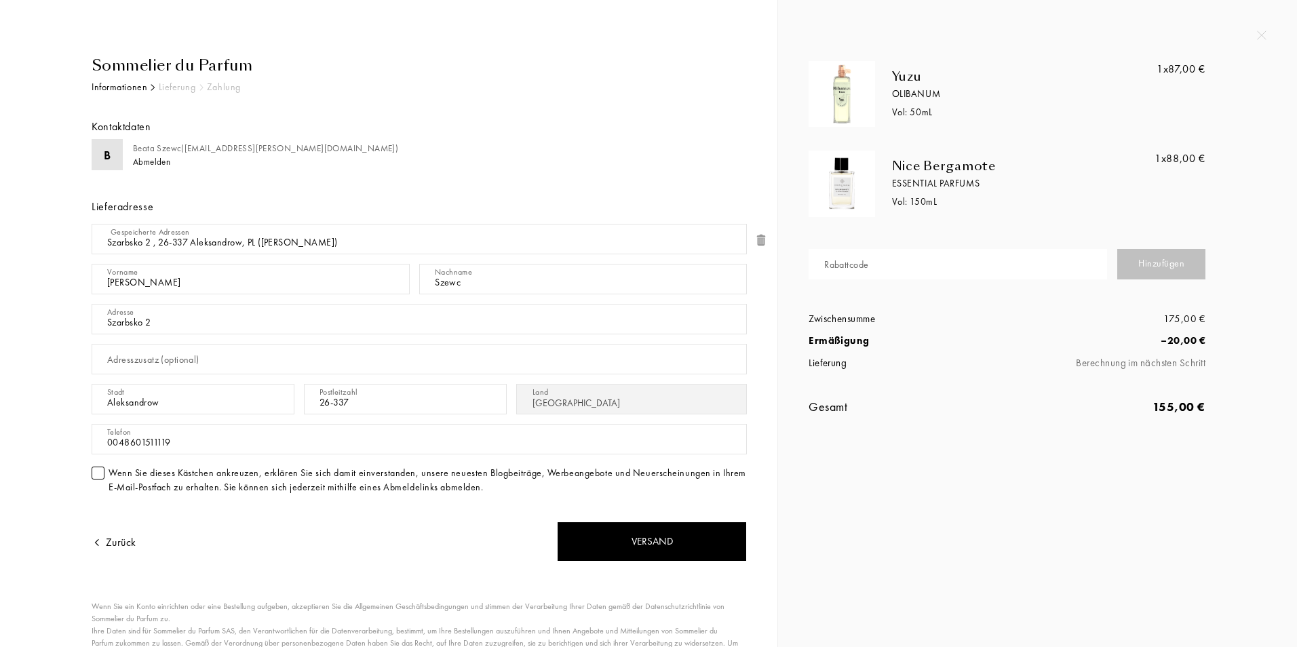
select select "PL"
click at [987, 271] on input "text" at bounding box center [958, 264] width 299 height 31
paste input "ZRSX6-QRDHR"
type input "ZRSX6-QRDHR"
click at [1134, 257] on div "Hinzufügen" at bounding box center [1161, 264] width 88 height 31
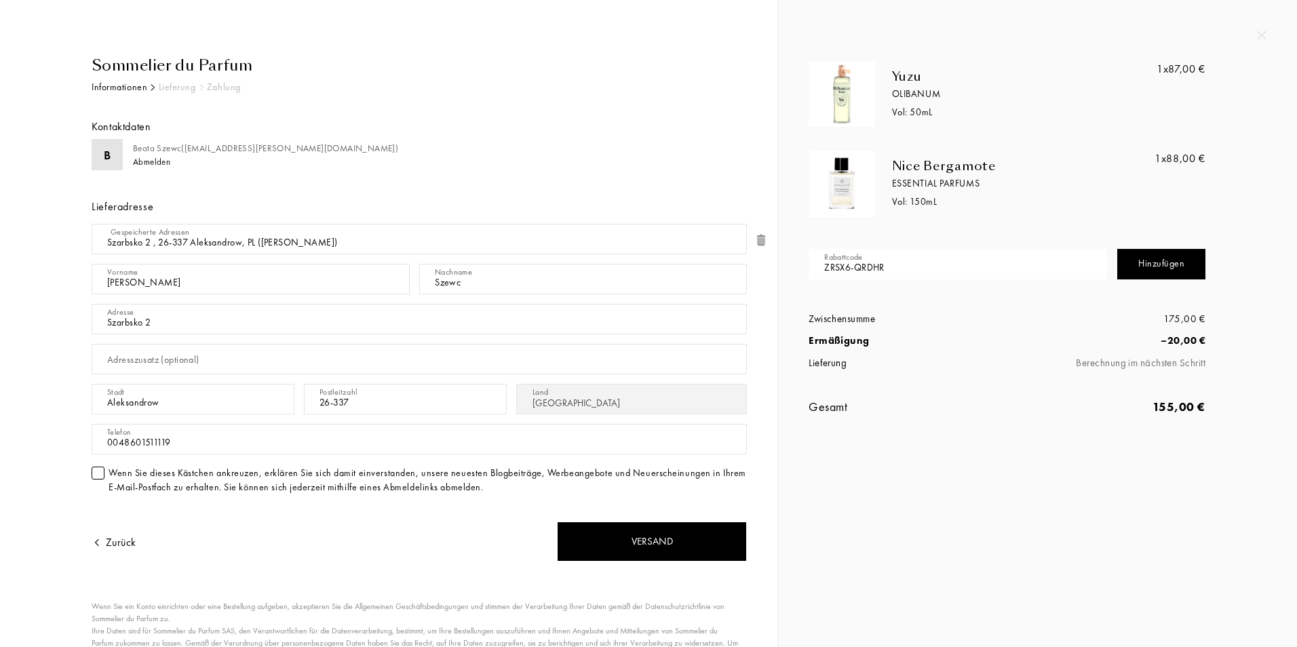
click at [1160, 261] on div "Hinzufügen" at bounding box center [1161, 264] width 88 height 31
click at [1176, 257] on div "Hinzufügen" at bounding box center [1161, 264] width 88 height 31
click at [1264, 36] on img at bounding box center [1261, 35] width 9 height 9
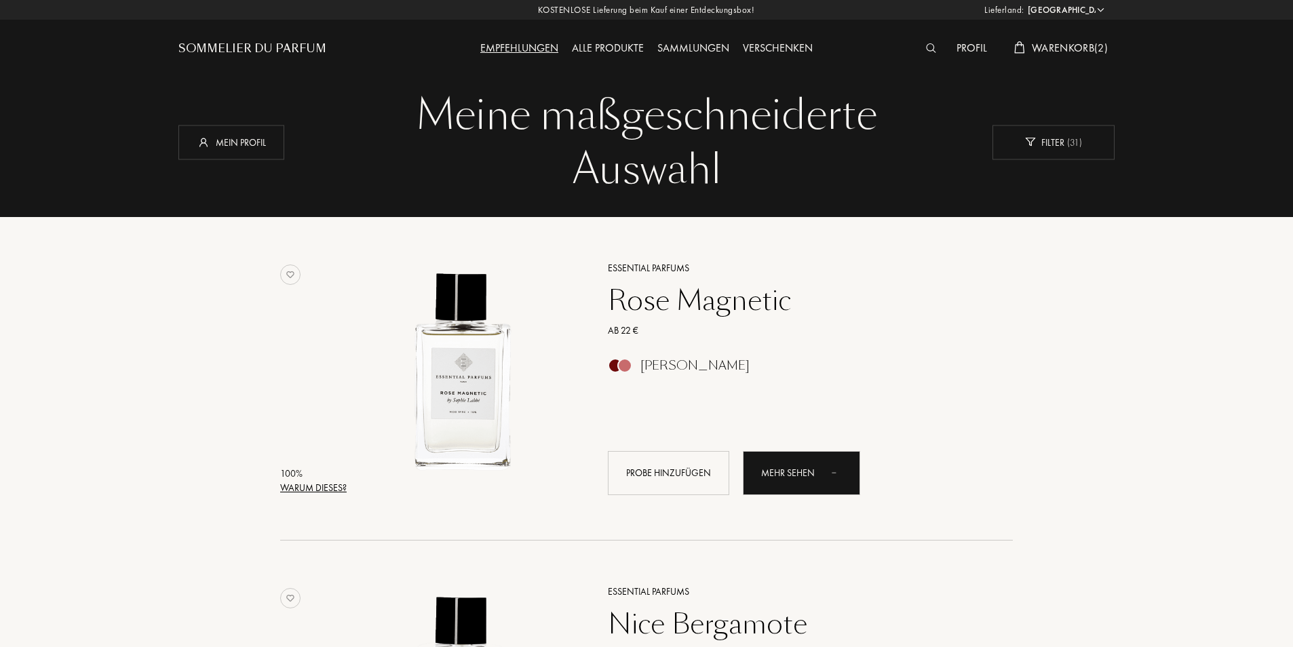
select select "PL"
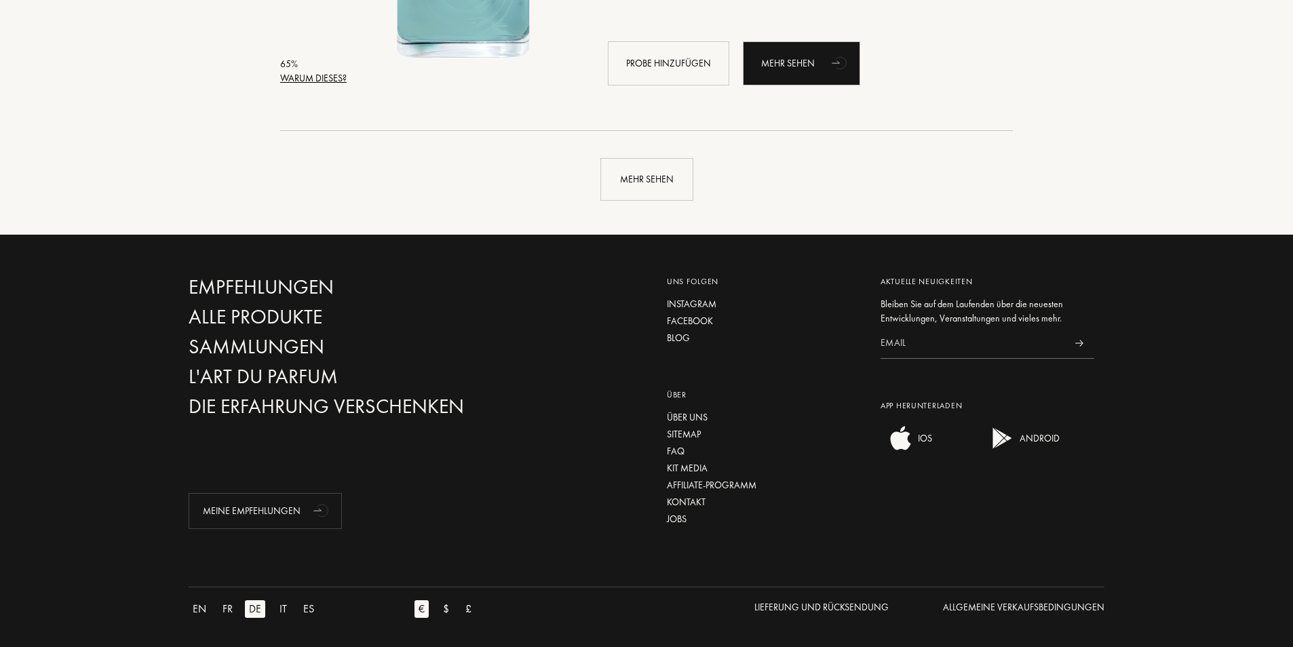
scroll to position [3331, 0]
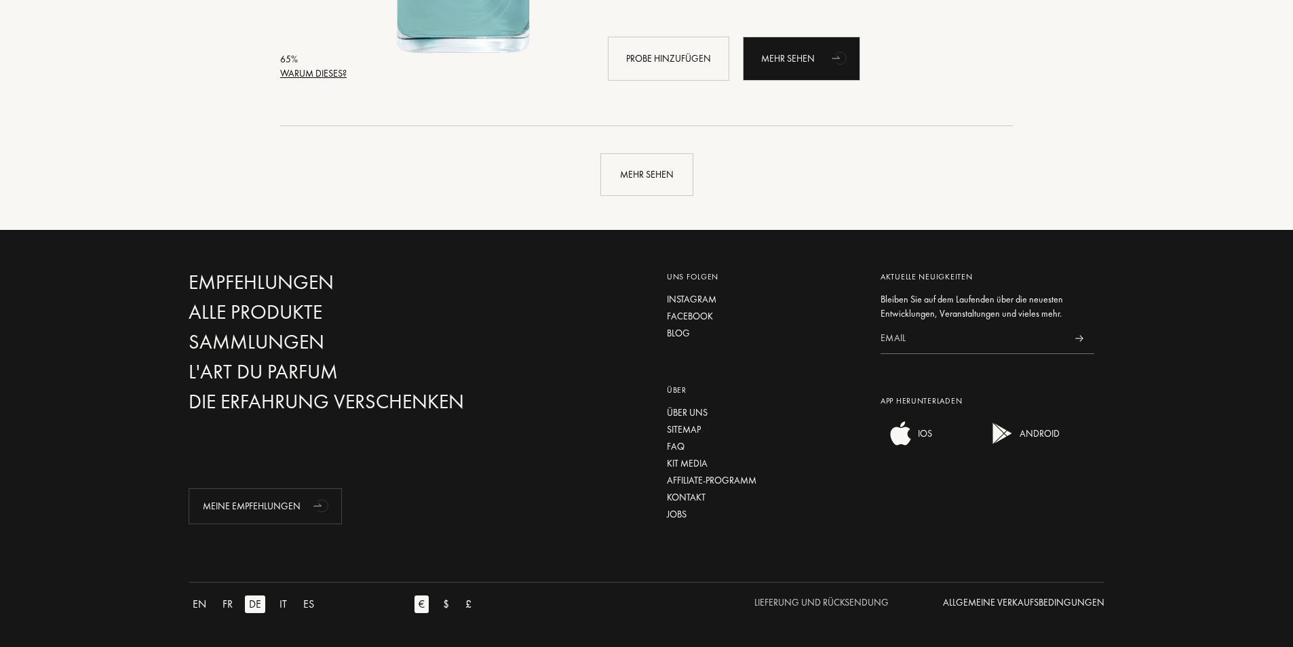
click at [816, 599] on div "Lieferung und Rücksendung" at bounding box center [821, 603] width 134 height 14
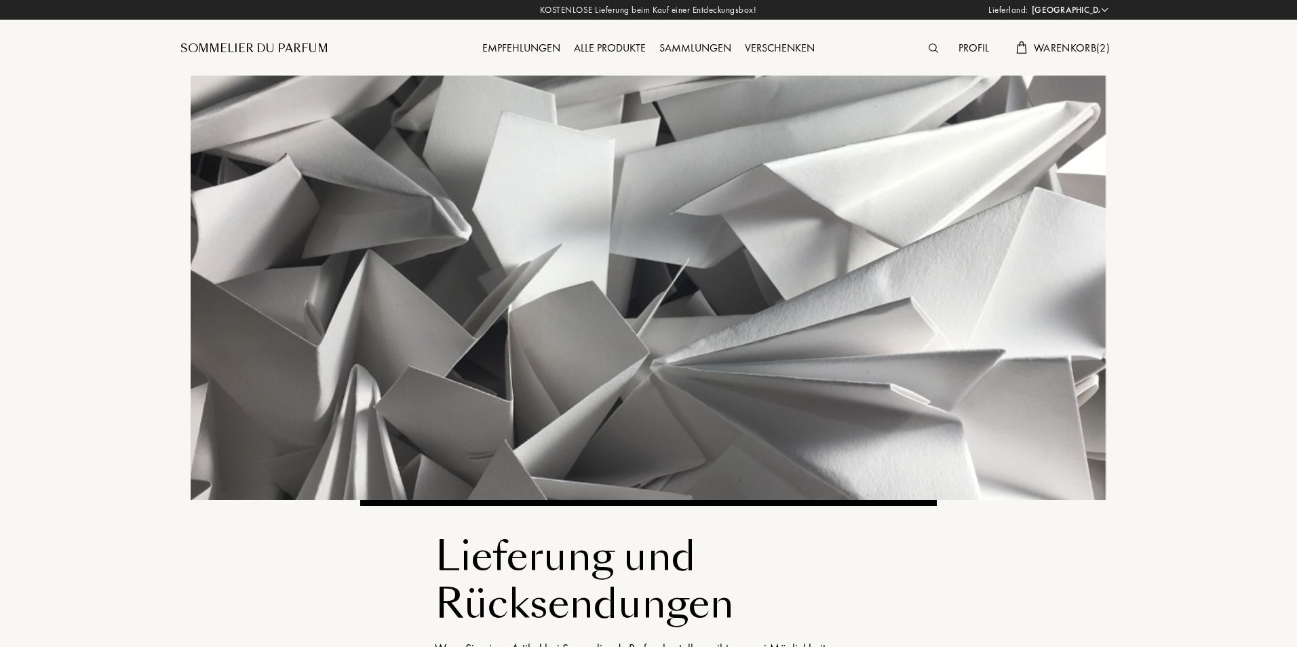
select select "PL"
click at [516, 49] on div "Empfehlungen" at bounding box center [520, 49] width 92 height 18
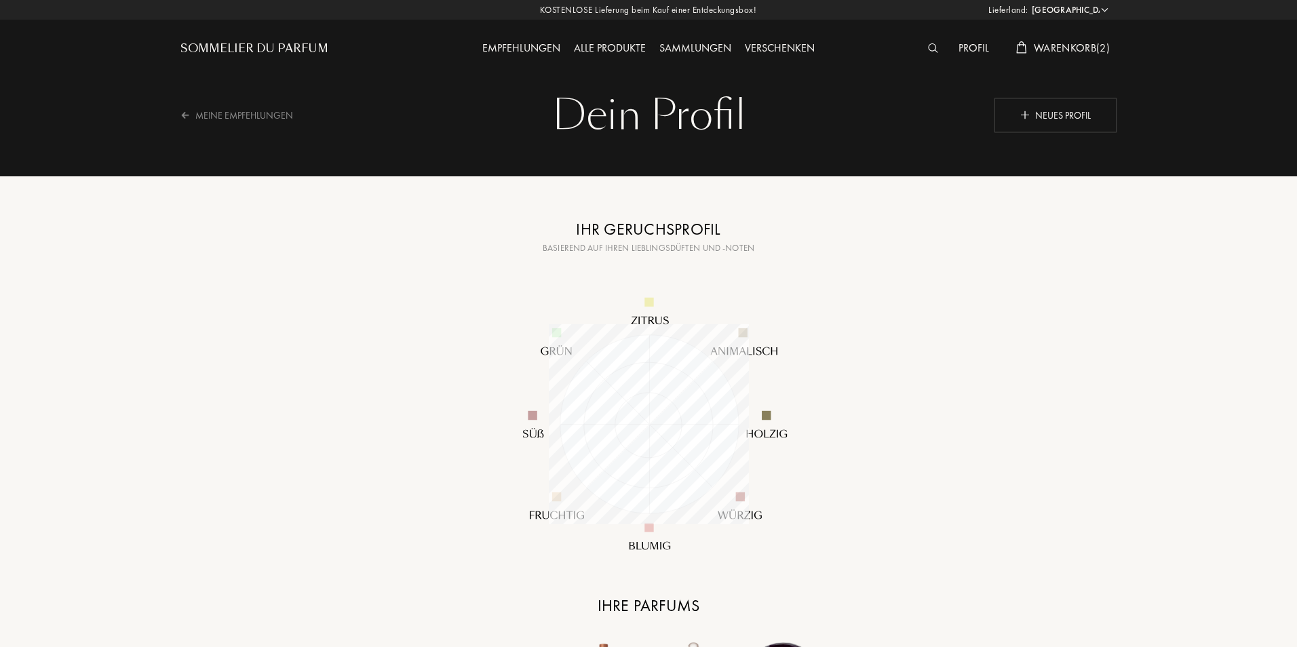
select select "PL"
click at [654, 317] on img at bounding box center [647, 424] width 326 height 326
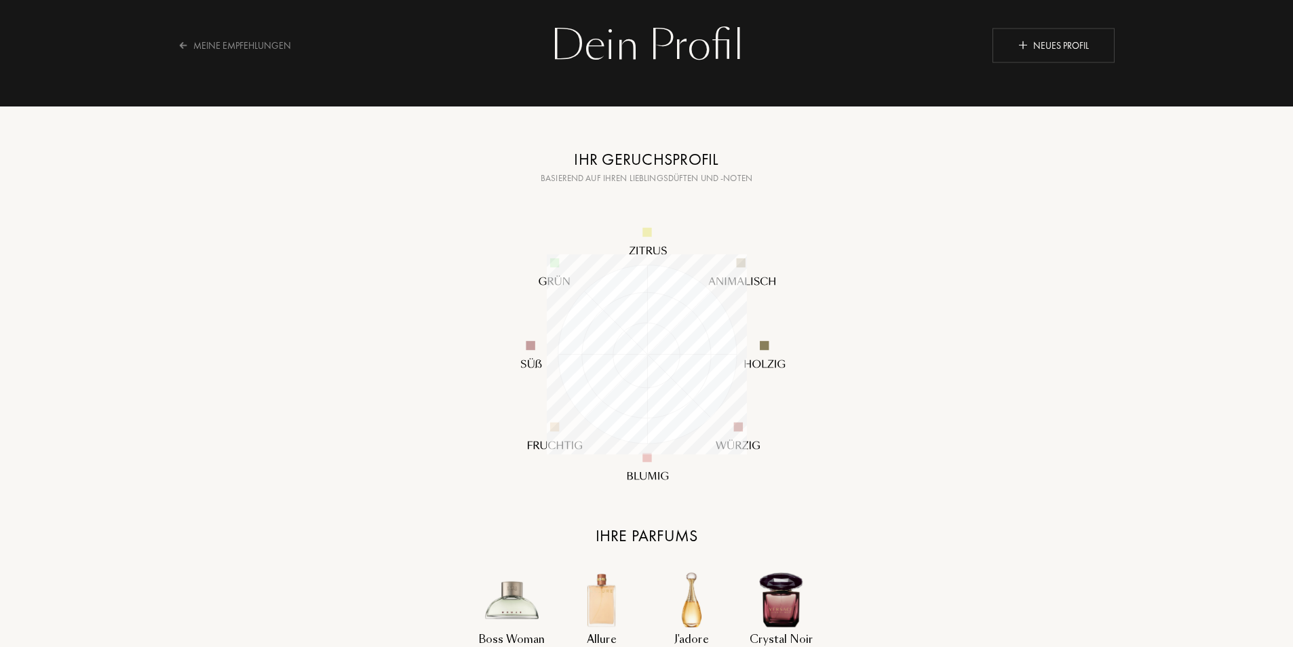
scroll to position [0, 0]
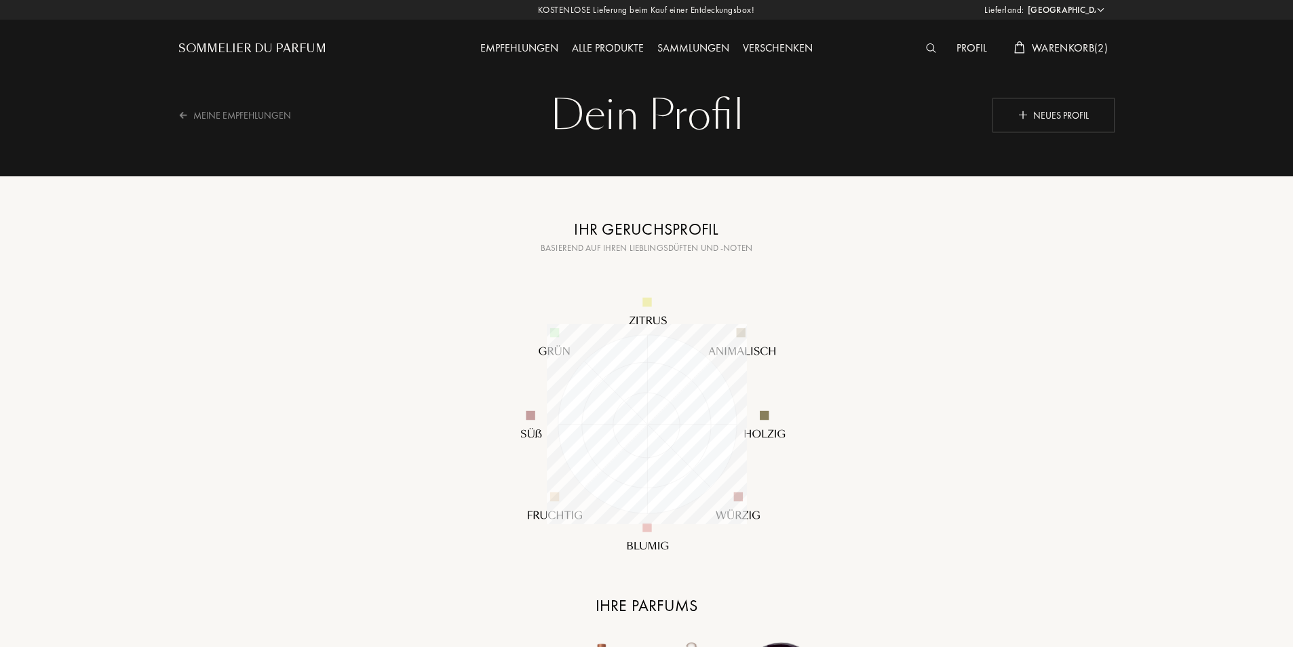
click at [931, 45] on img at bounding box center [931, 47] width 10 height 9
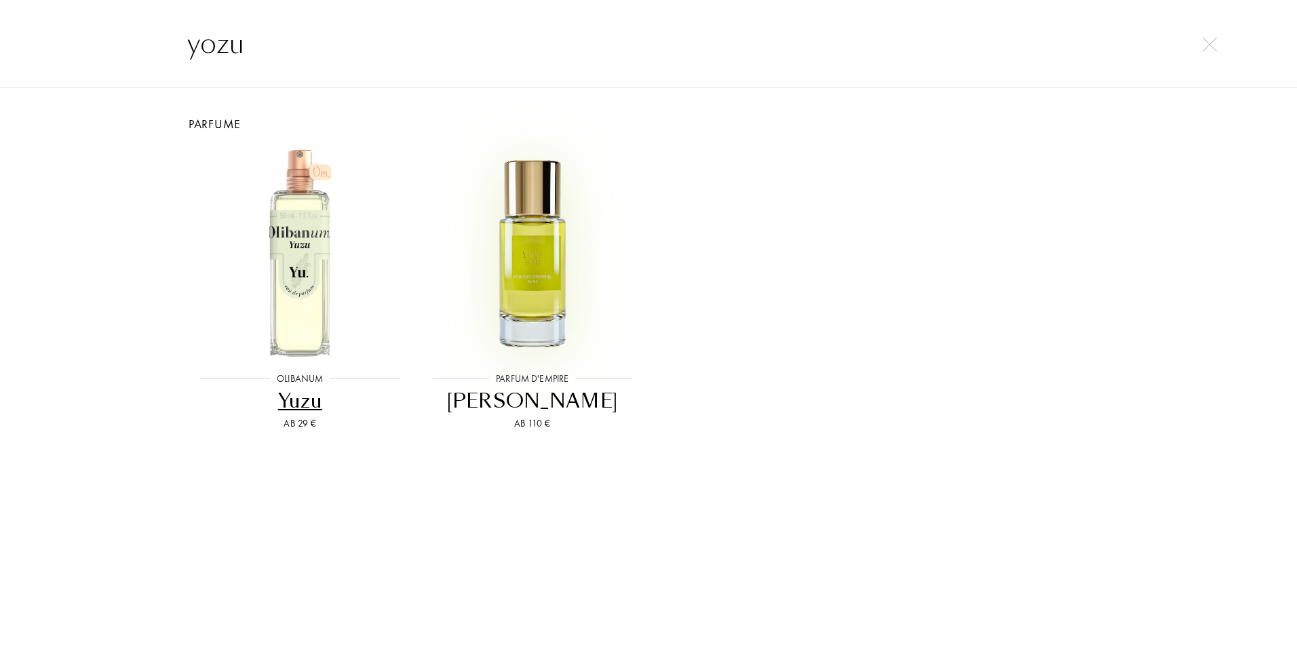
type input "yozu"
click at [564, 288] on img at bounding box center [532, 252] width 209 height 209
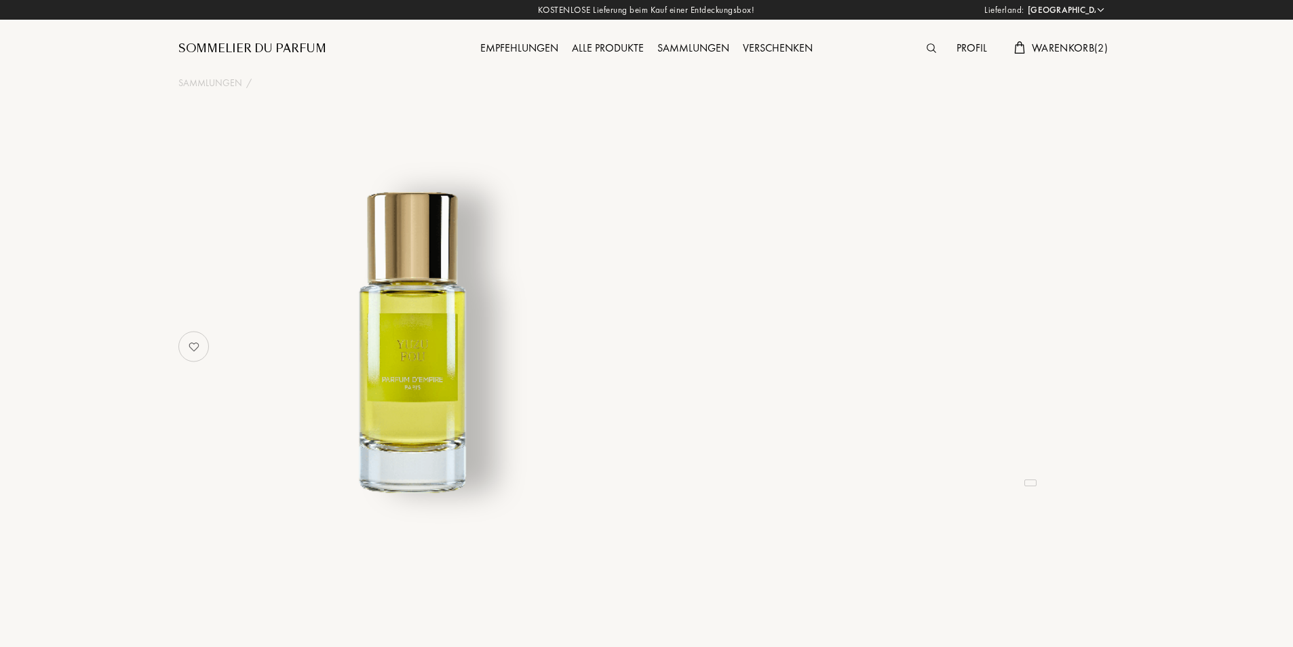
select select "PL"
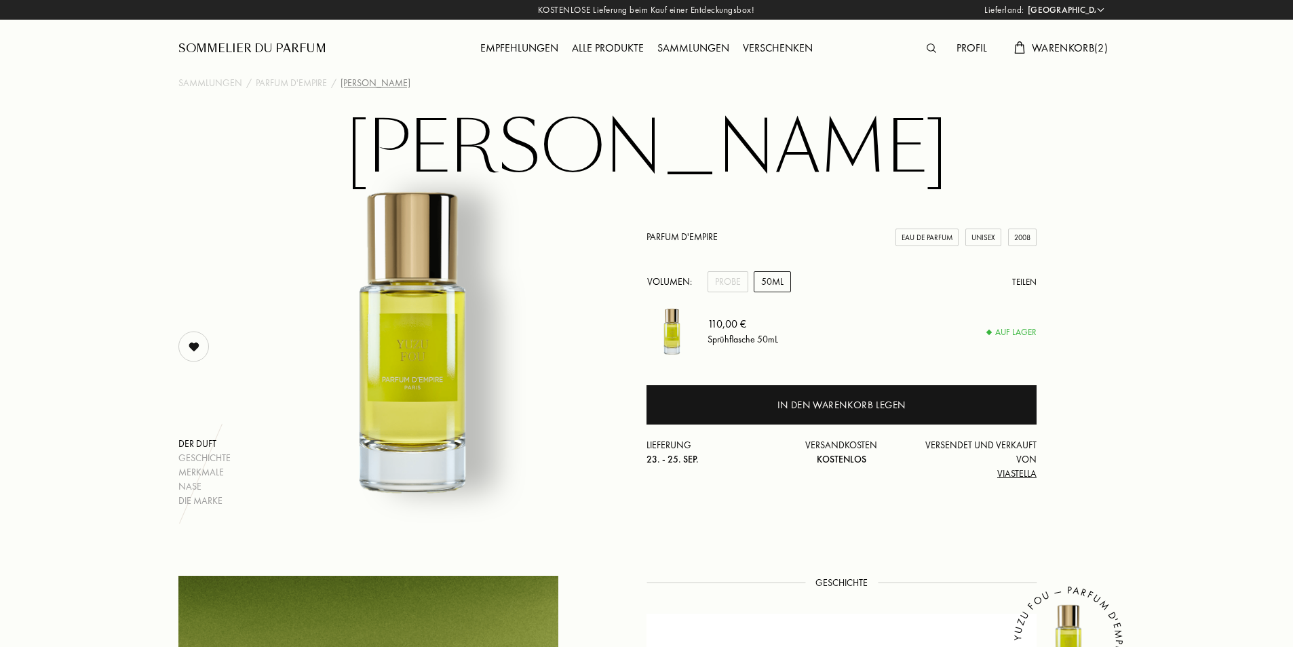
click at [1038, 52] on span "Warenkorb ( 2 )" at bounding box center [1070, 48] width 76 height 14
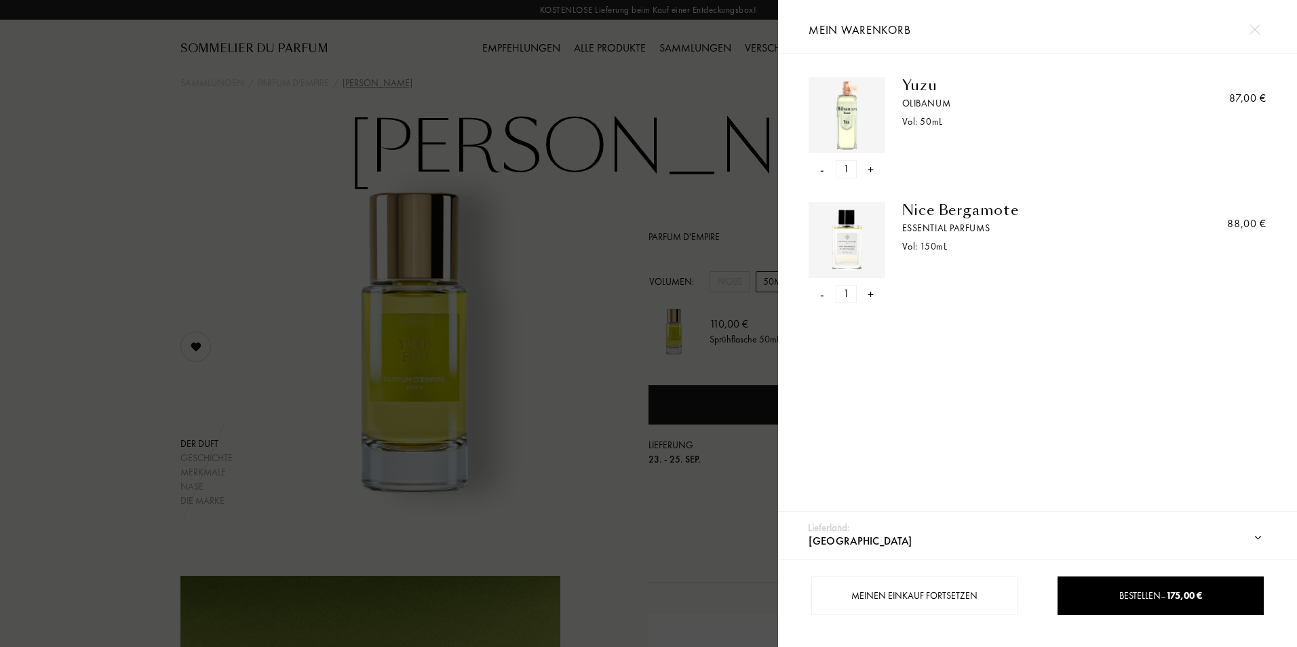
click at [824, 296] on div "- 1 +" at bounding box center [847, 294] width 76 height 18
click at [822, 297] on div "-" at bounding box center [822, 294] width 4 height 18
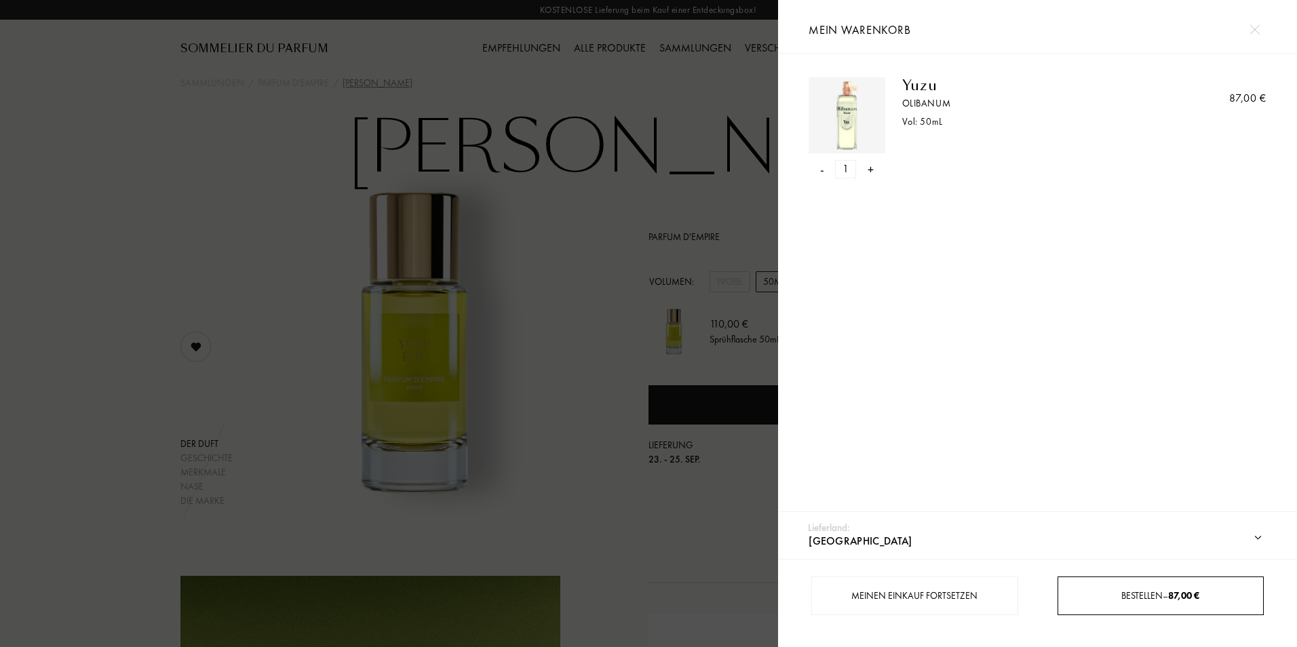
click at [1159, 604] on div "Bestellen – 87,00 €" at bounding box center [1161, 596] width 206 height 39
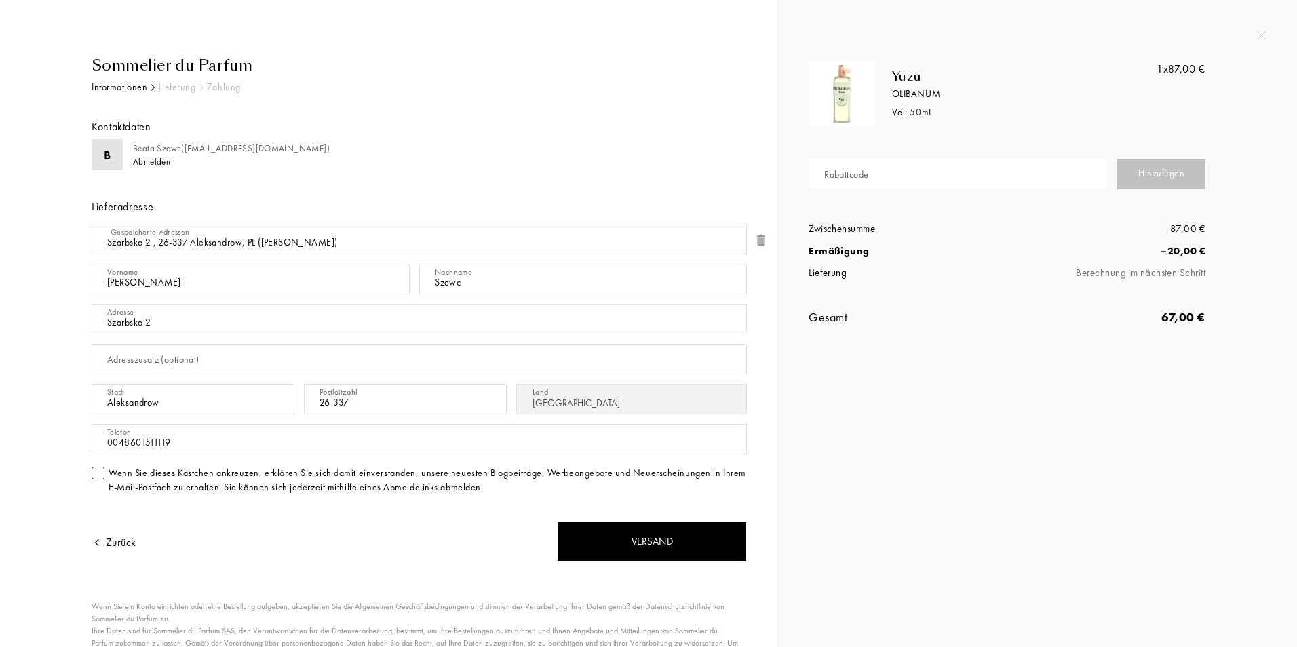
select select "PL"
click at [988, 166] on input "text" at bounding box center [958, 174] width 299 height 31
paste input "ZRSX6-QRDHR"
type input "ZRSX6-QRDHR"
click at [1144, 170] on div "Hinzufügen" at bounding box center [1161, 174] width 88 height 31
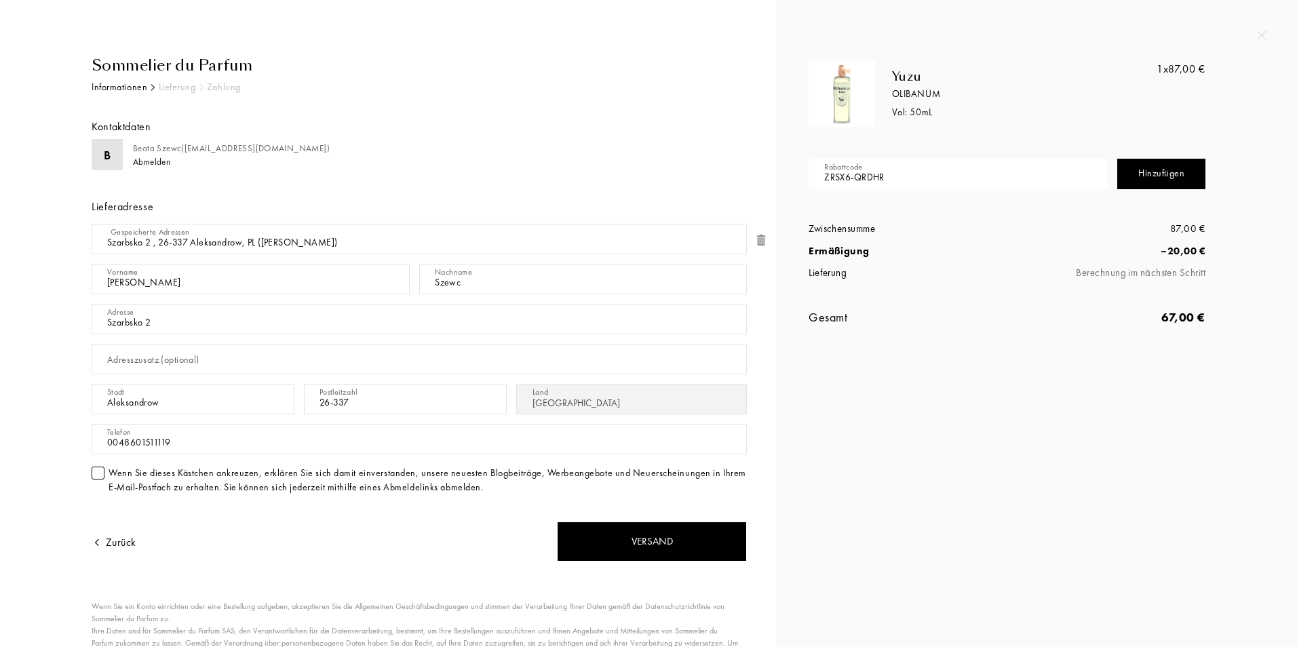
drag, startPoint x: 933, startPoint y: 172, endPoint x: 729, endPoint y: 167, distance: 204.3
click at [754, 164] on div "Sommelier du Parfum Informationen Lieferung Zahlung Kontaktdaten B Beata Szewc …" at bounding box center [648, 323] width 1297 height 647
click at [1037, 502] on div "Yuzu Olibanum Vol: 50 mL 1x 87,00 € Rabattcode Hinzufügen Zwischensumme 87,00 €…" at bounding box center [1037, 323] width 519 height 647
click at [648, 569] on div "Sommelier du Parfum Informationen Lieferung Zahlung Kontaktdaten B Beata Szewc …" at bounding box center [414, 391] width 666 height 674
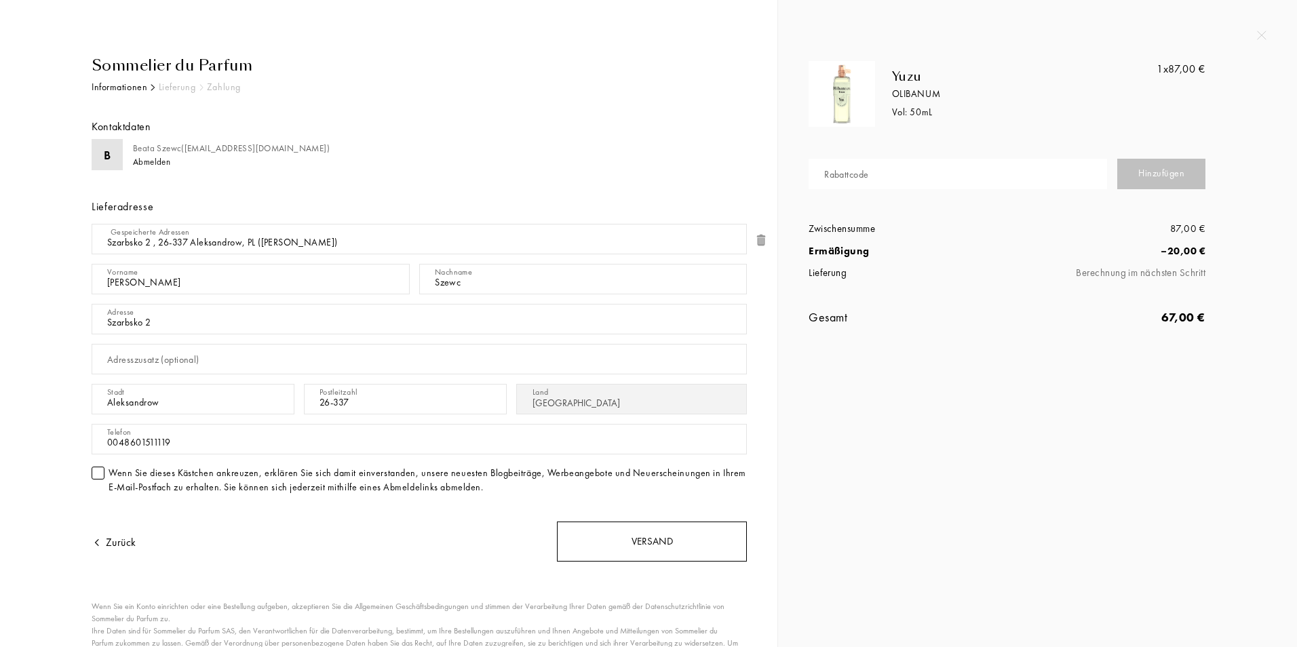
click at [662, 543] on div "Versand" at bounding box center [652, 542] width 190 height 40
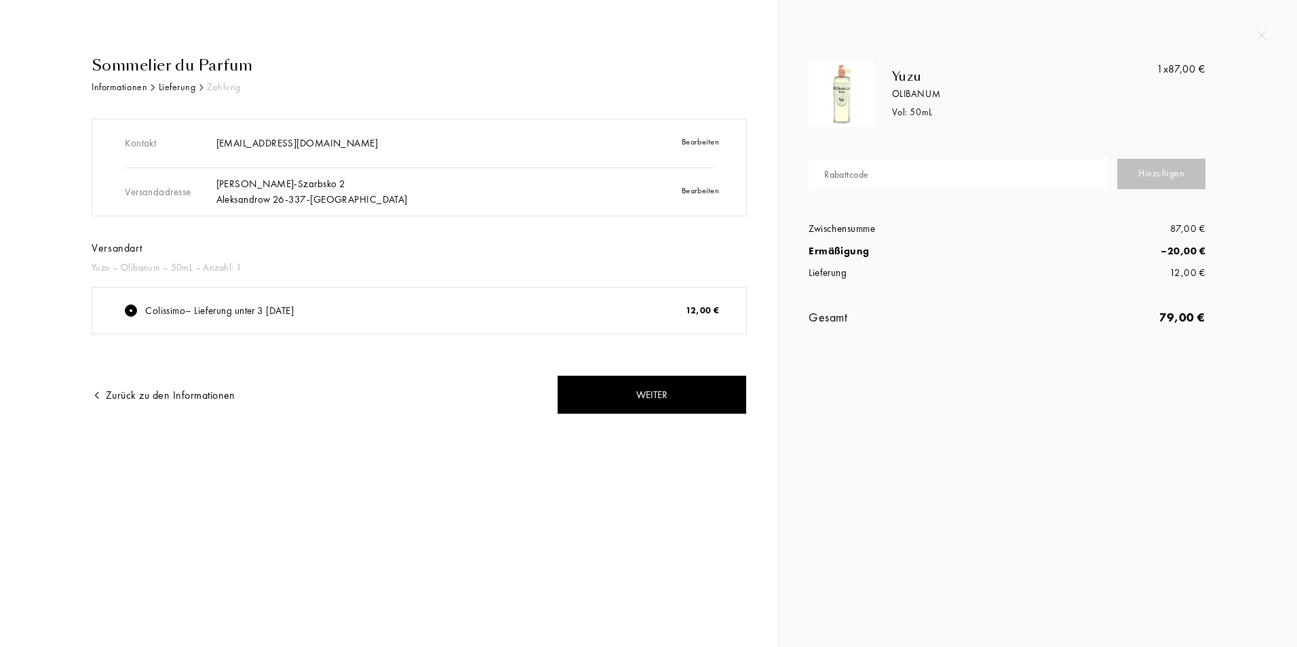
click at [170, 320] on div "Colissimo – Lieferung unter 3 [DATE] 12,00 €" at bounding box center [419, 311] width 654 height 46
click at [650, 394] on div "Weiter" at bounding box center [652, 395] width 190 height 40
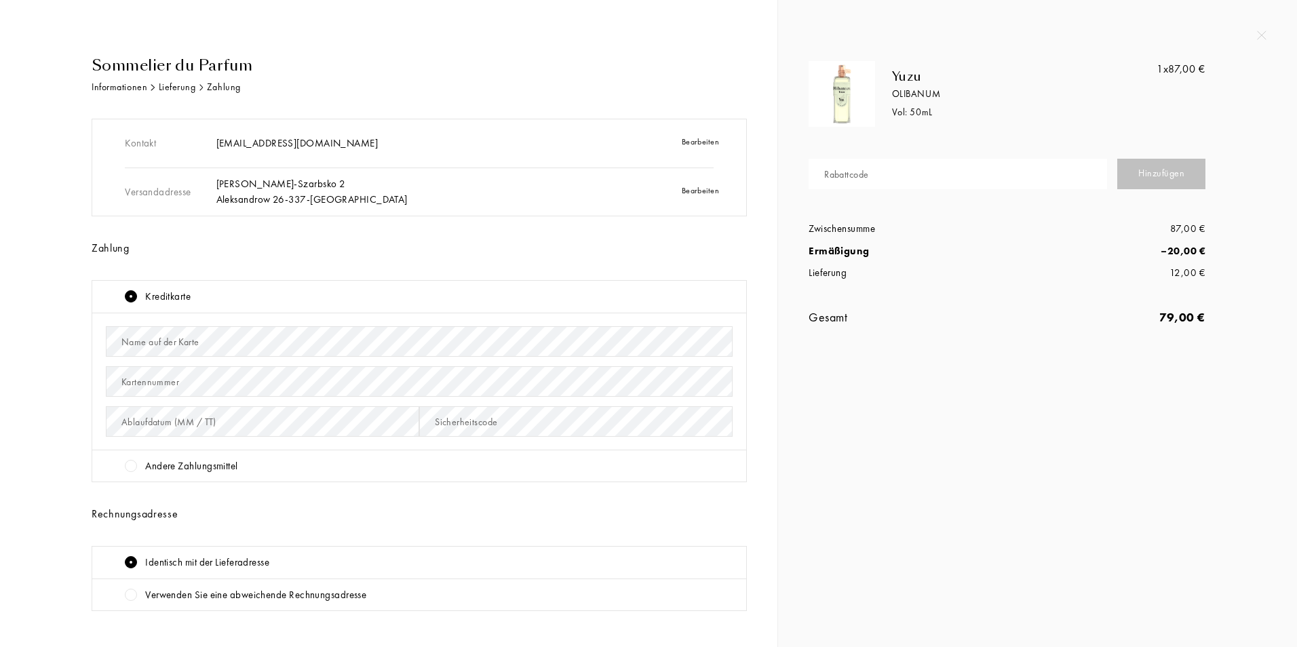
click at [126, 467] on div at bounding box center [131, 466] width 12 height 12
